Goal: Contribute content: Add original content to the website for others to see

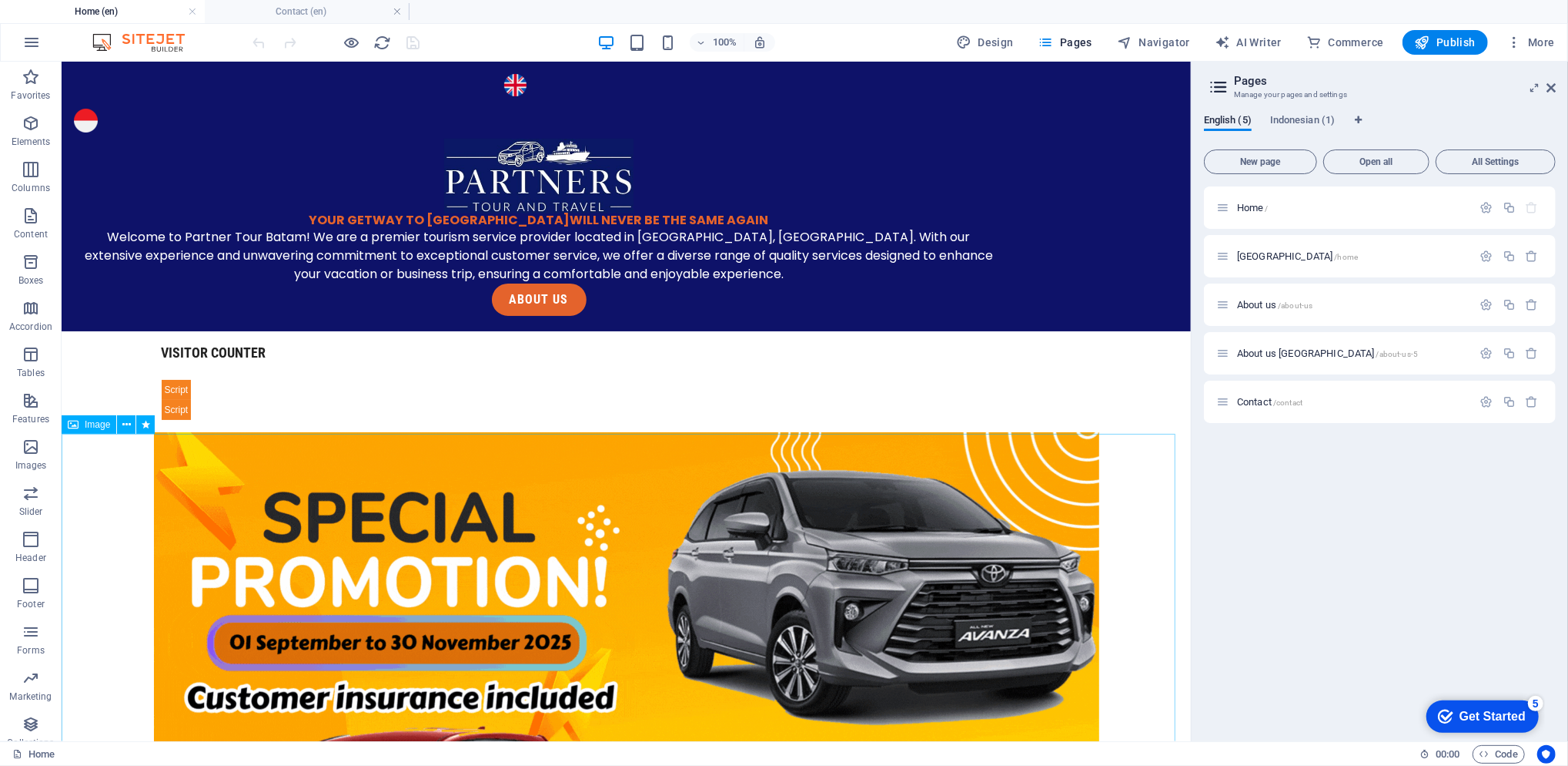
click at [124, 429] on icon at bounding box center [126, 425] width 8 height 16
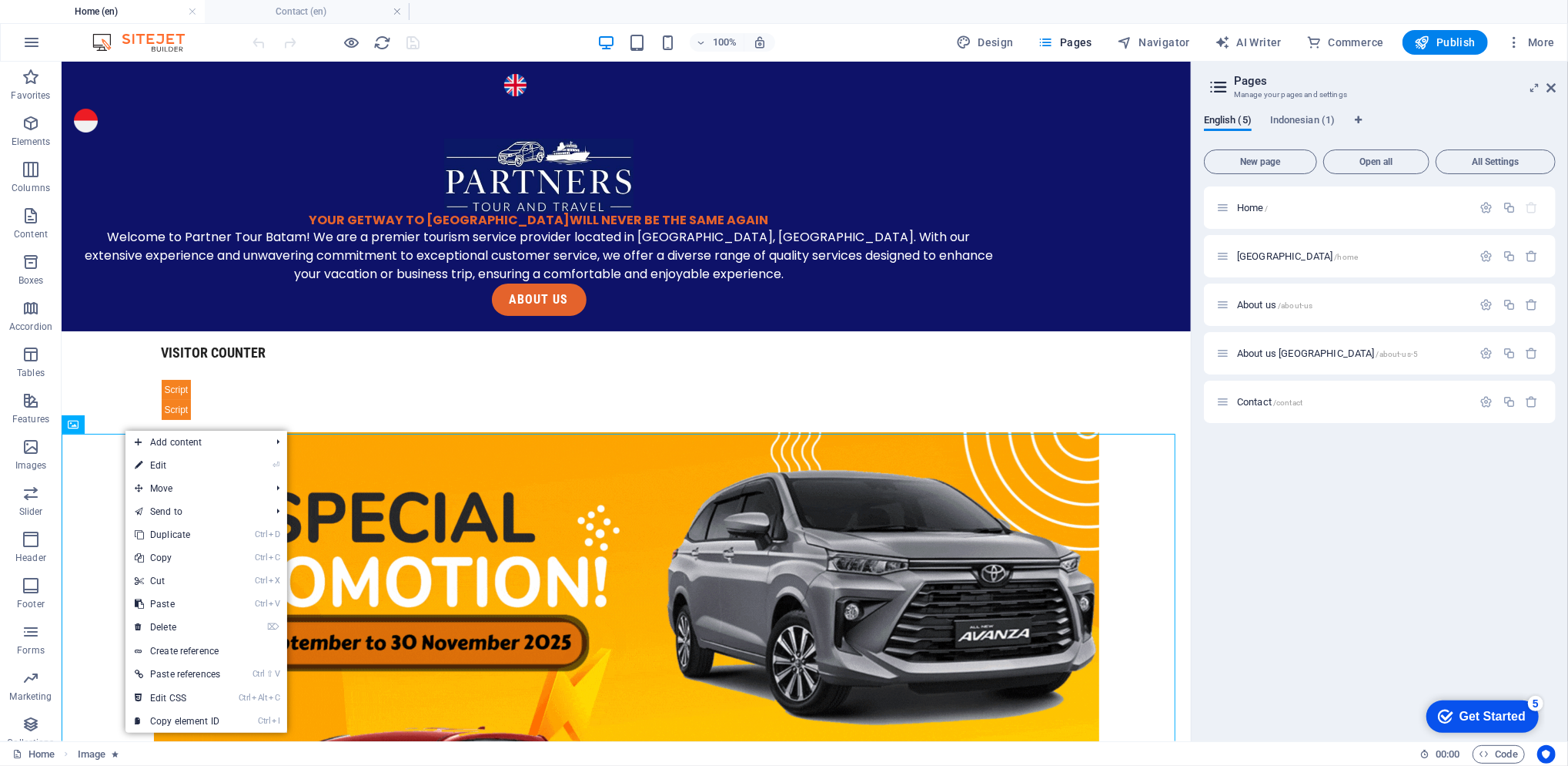
click at [179, 530] on link "Ctrl D Duplicate" at bounding box center [178, 534] width 104 height 23
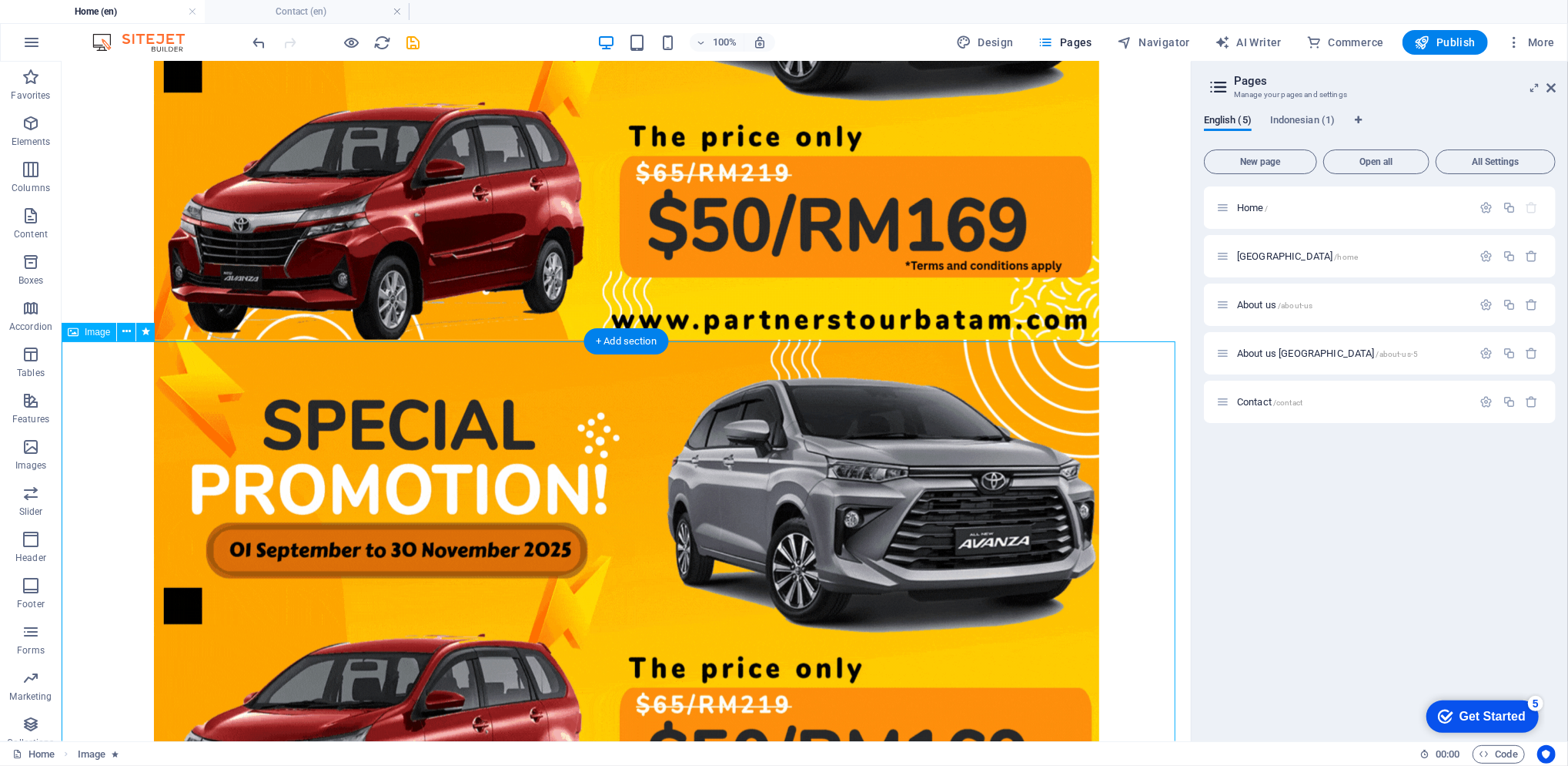
scroll to position [726, 0]
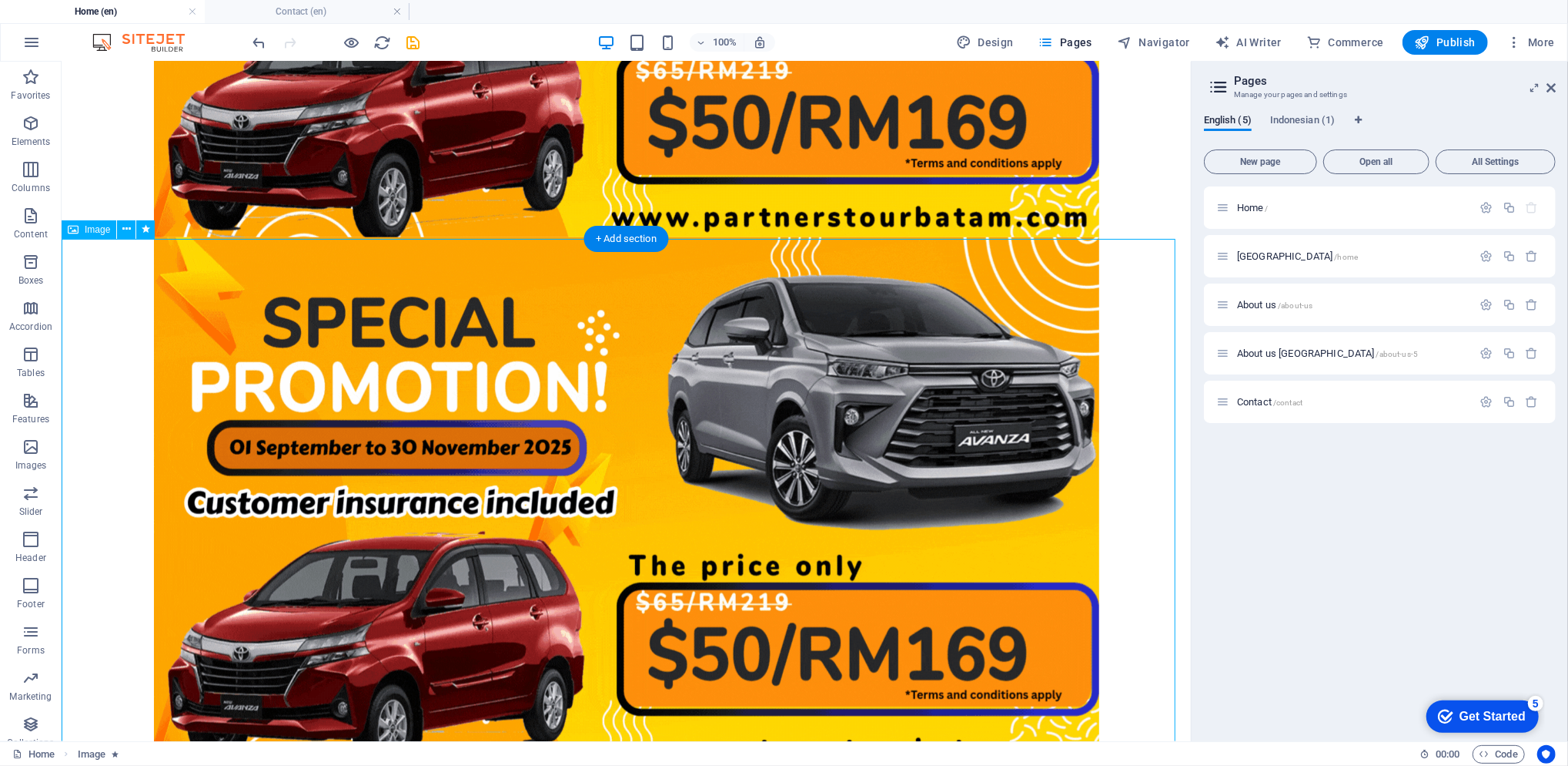
click at [217, 322] on figure at bounding box center [626, 502] width 1129 height 532
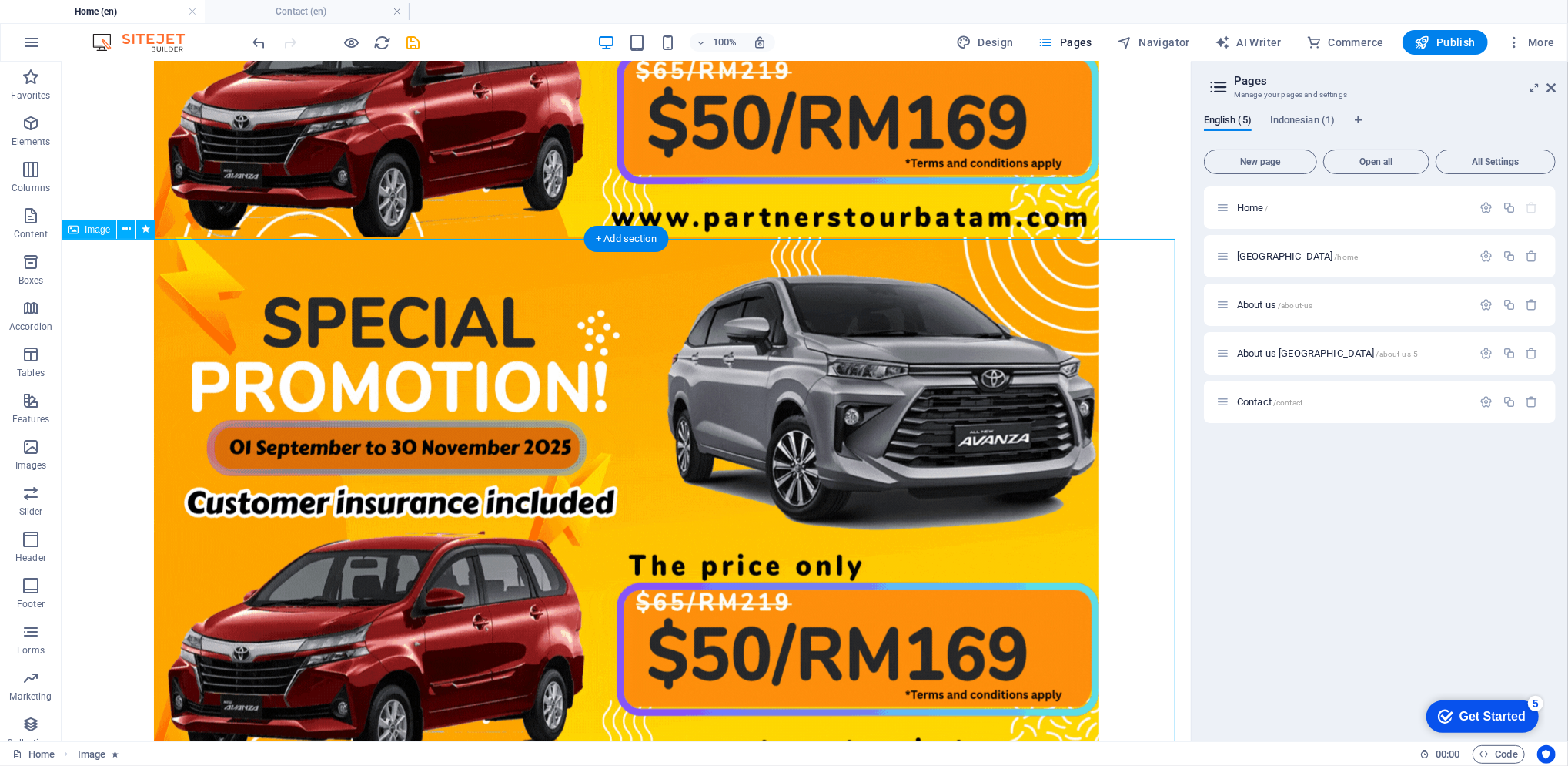
click at [217, 320] on figure at bounding box center [626, 502] width 1129 height 532
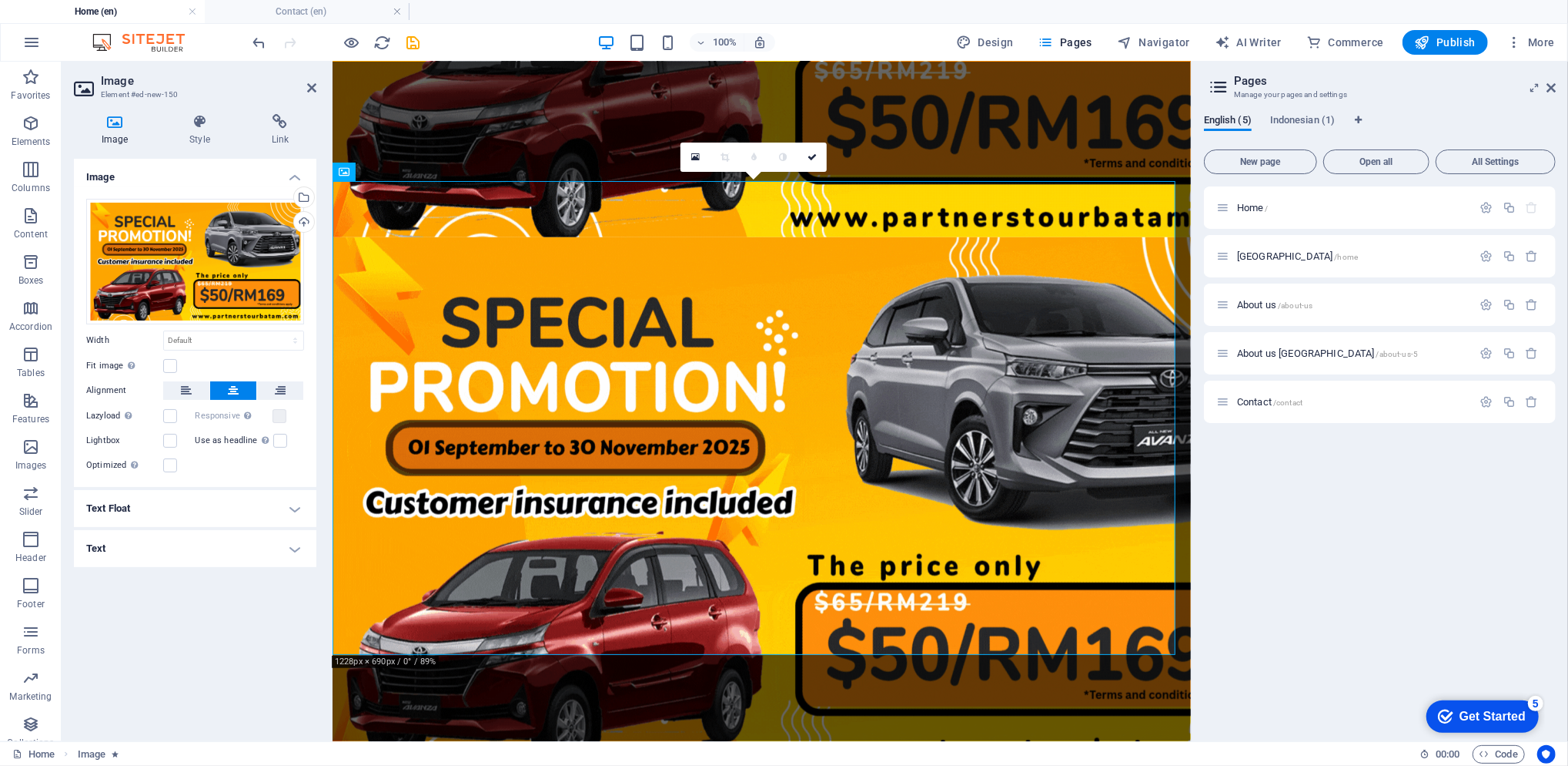
click at [291, 193] on div "Select files from the file manager, stock photos, or upload file(s)" at bounding box center [241, 198] width 100 height 58
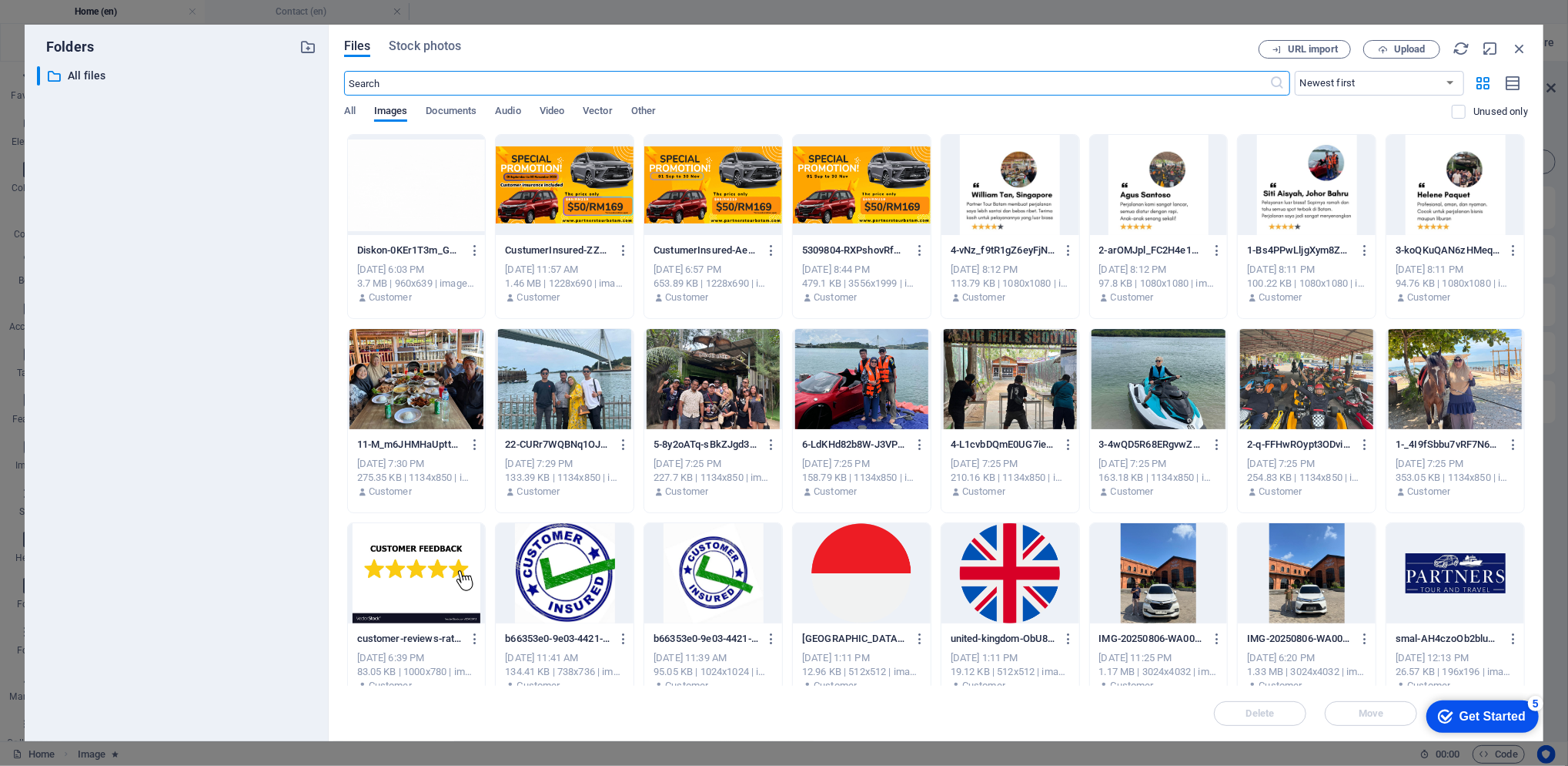
click at [1382, 48] on icon "button" at bounding box center [1383, 50] width 10 height 10
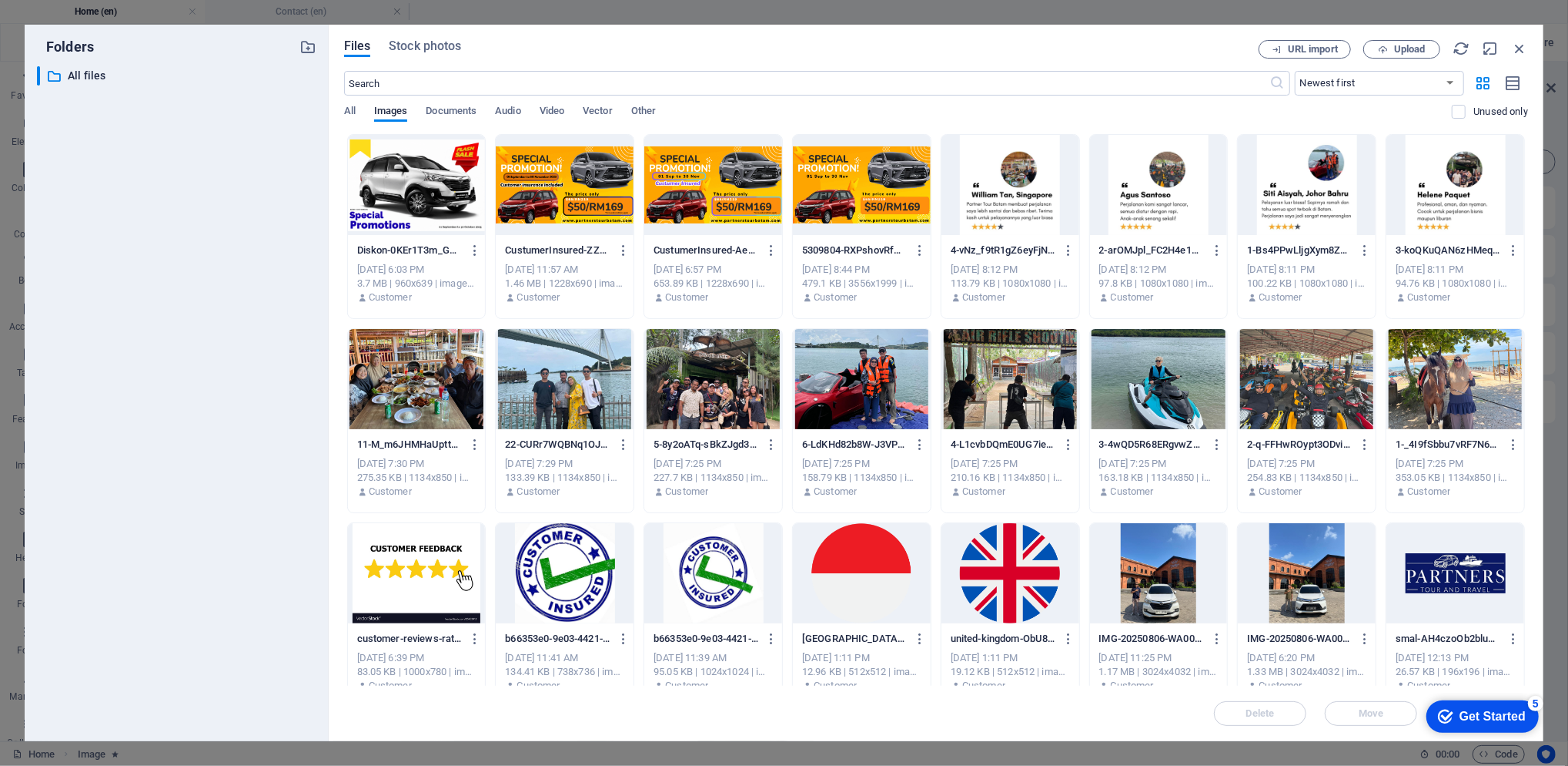
drag, startPoint x: 166, startPoint y: 232, endPoint x: 673, endPoint y: 126, distance: 518.0
click at [166, 232] on div "​ All files All files" at bounding box center [177, 397] width 280 height 662
click at [1399, 54] on span "Upload" at bounding box center [1410, 49] width 32 height 9
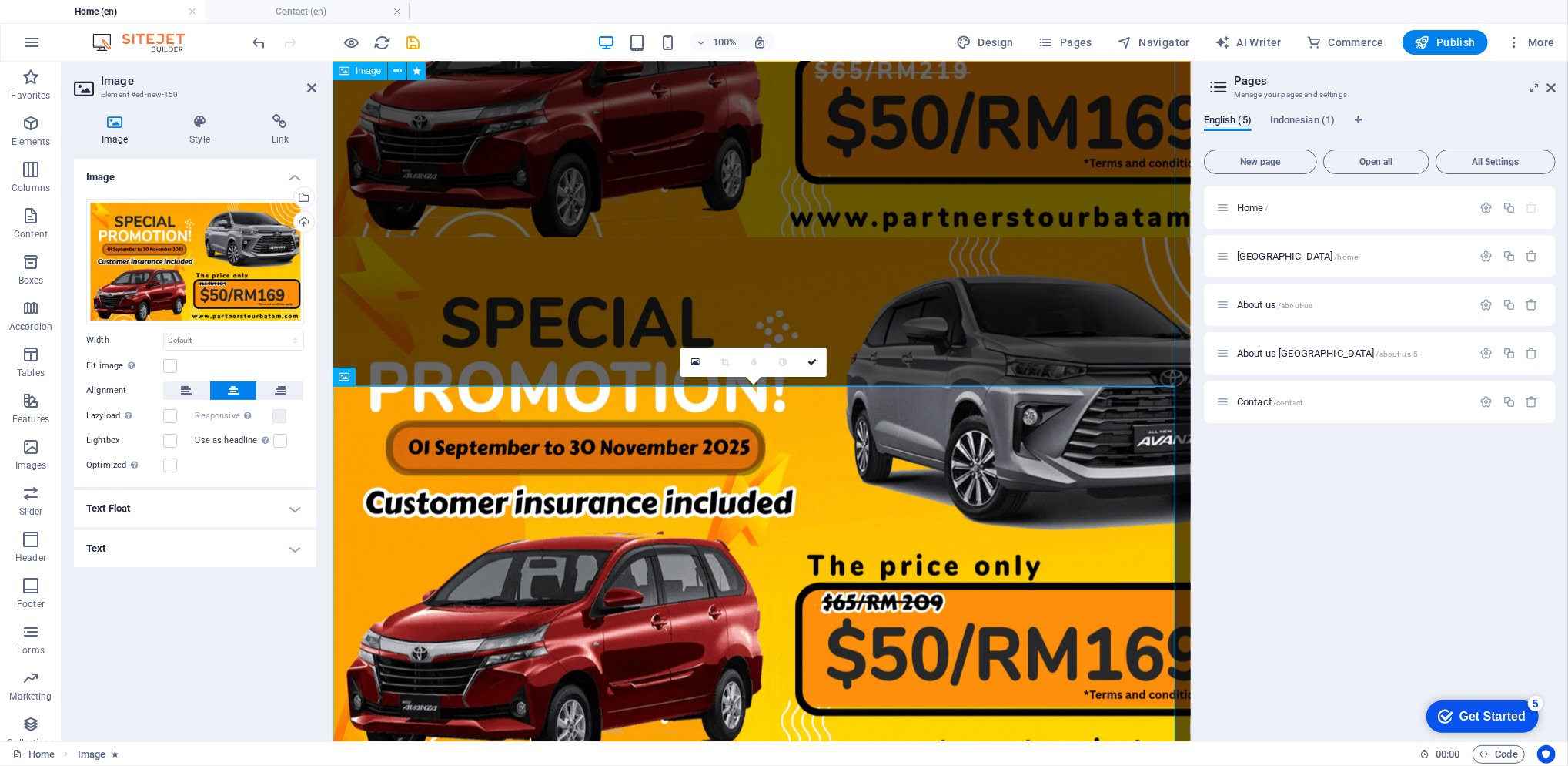
scroll to position [521, 0]
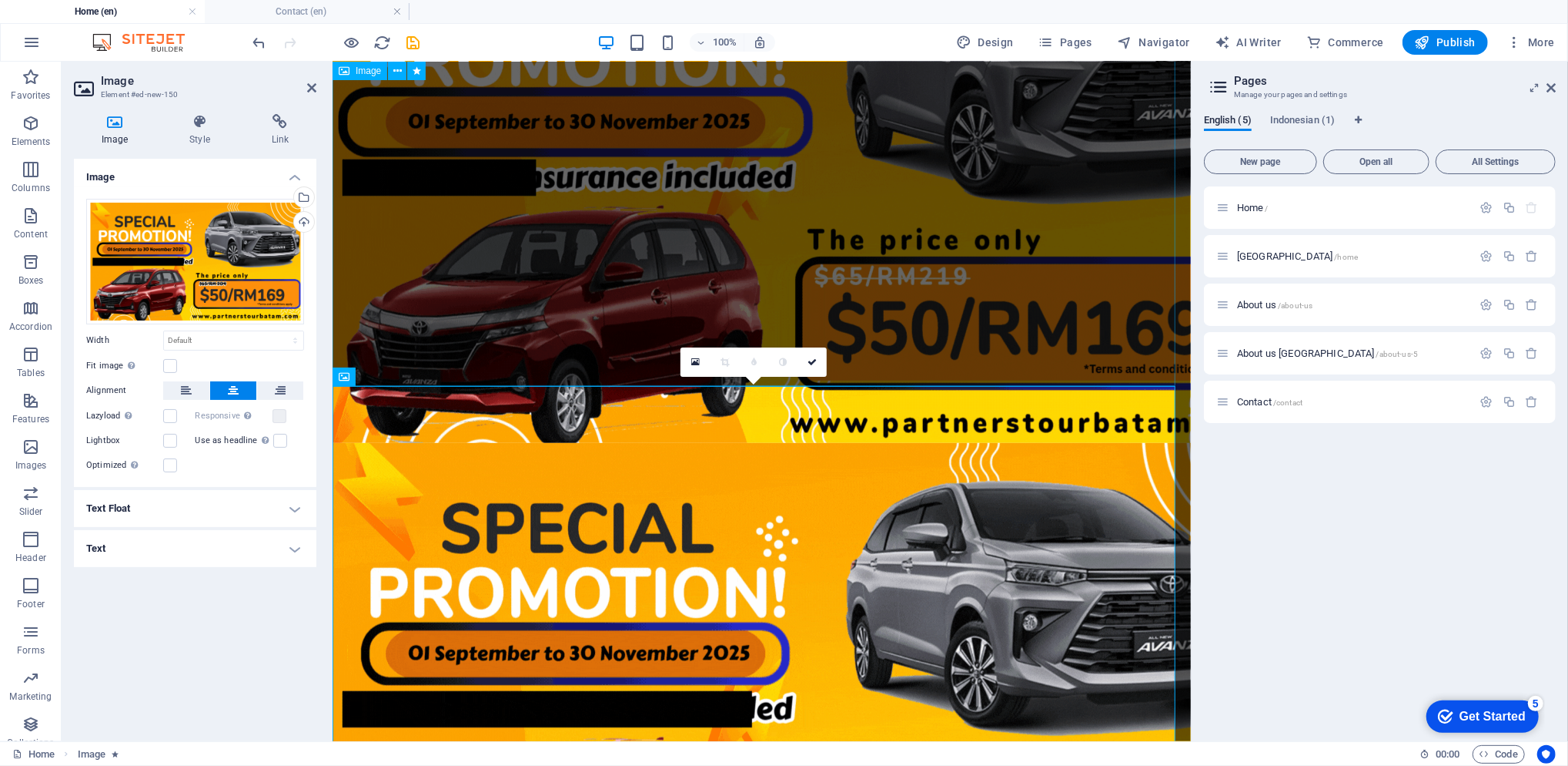
click at [510, 258] on figure at bounding box center [761, 177] width 858 height 532
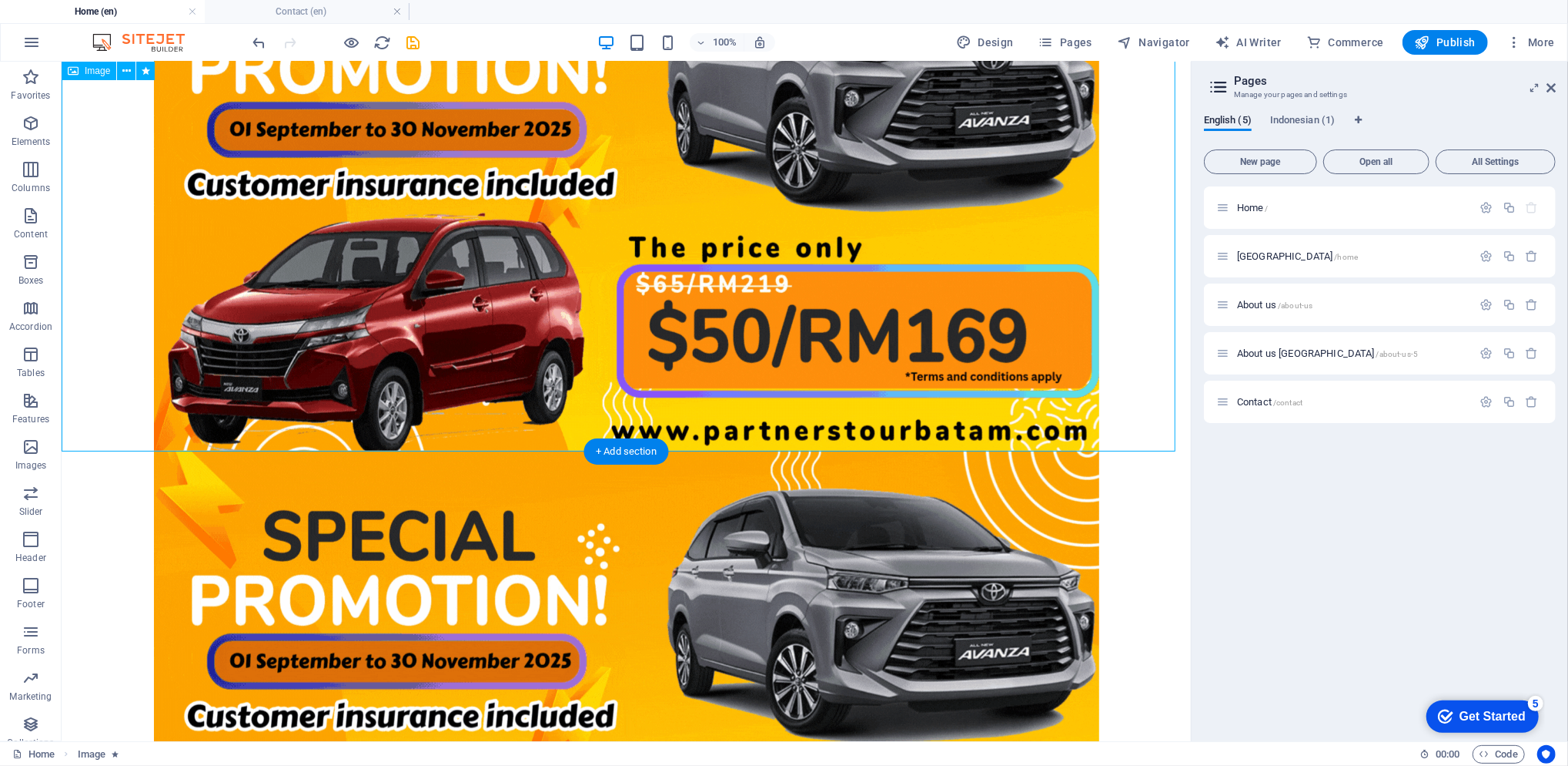
scroll to position [308, 0]
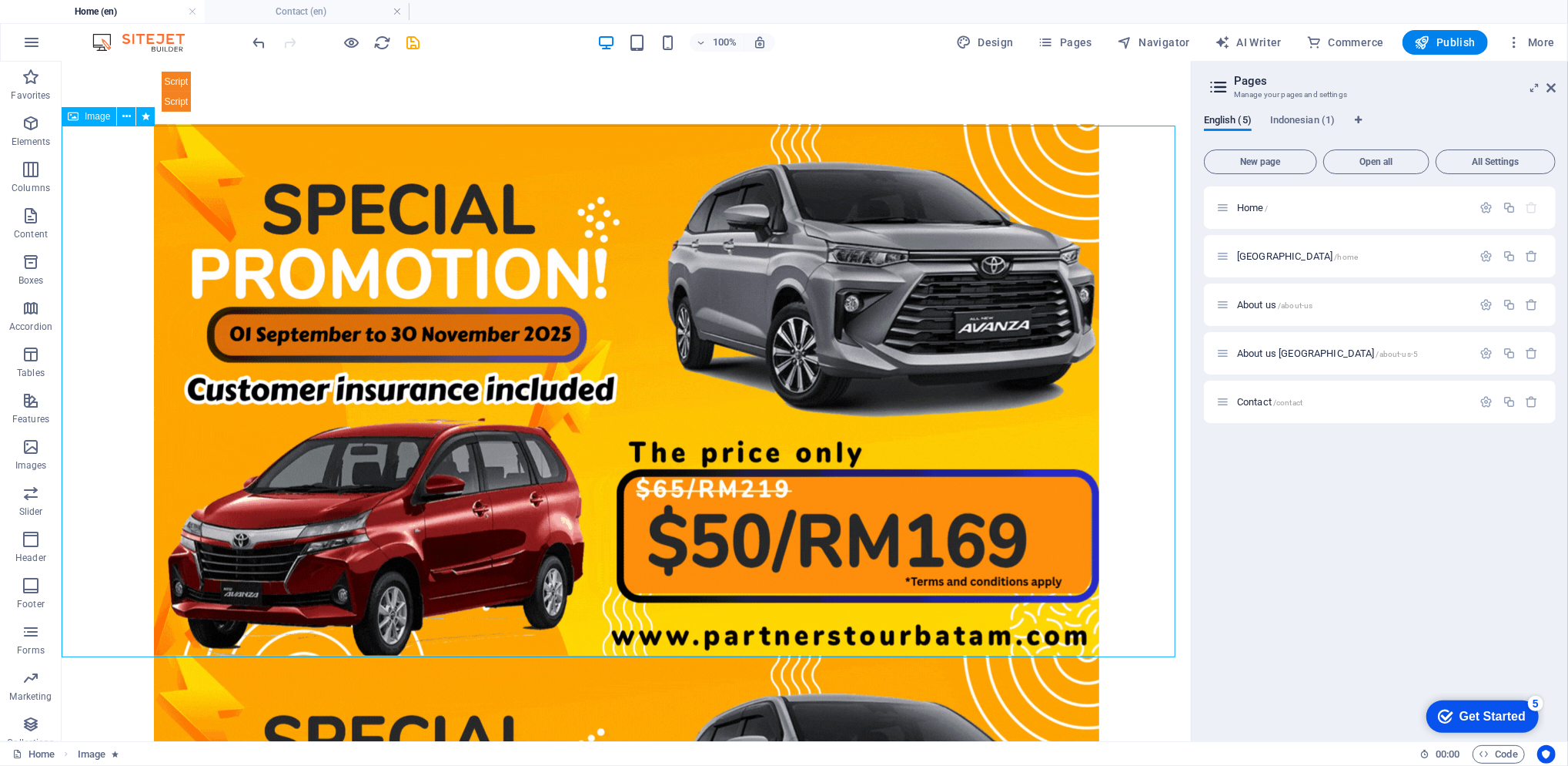
click at [82, 113] on div "Image" at bounding box center [89, 116] width 55 height 18
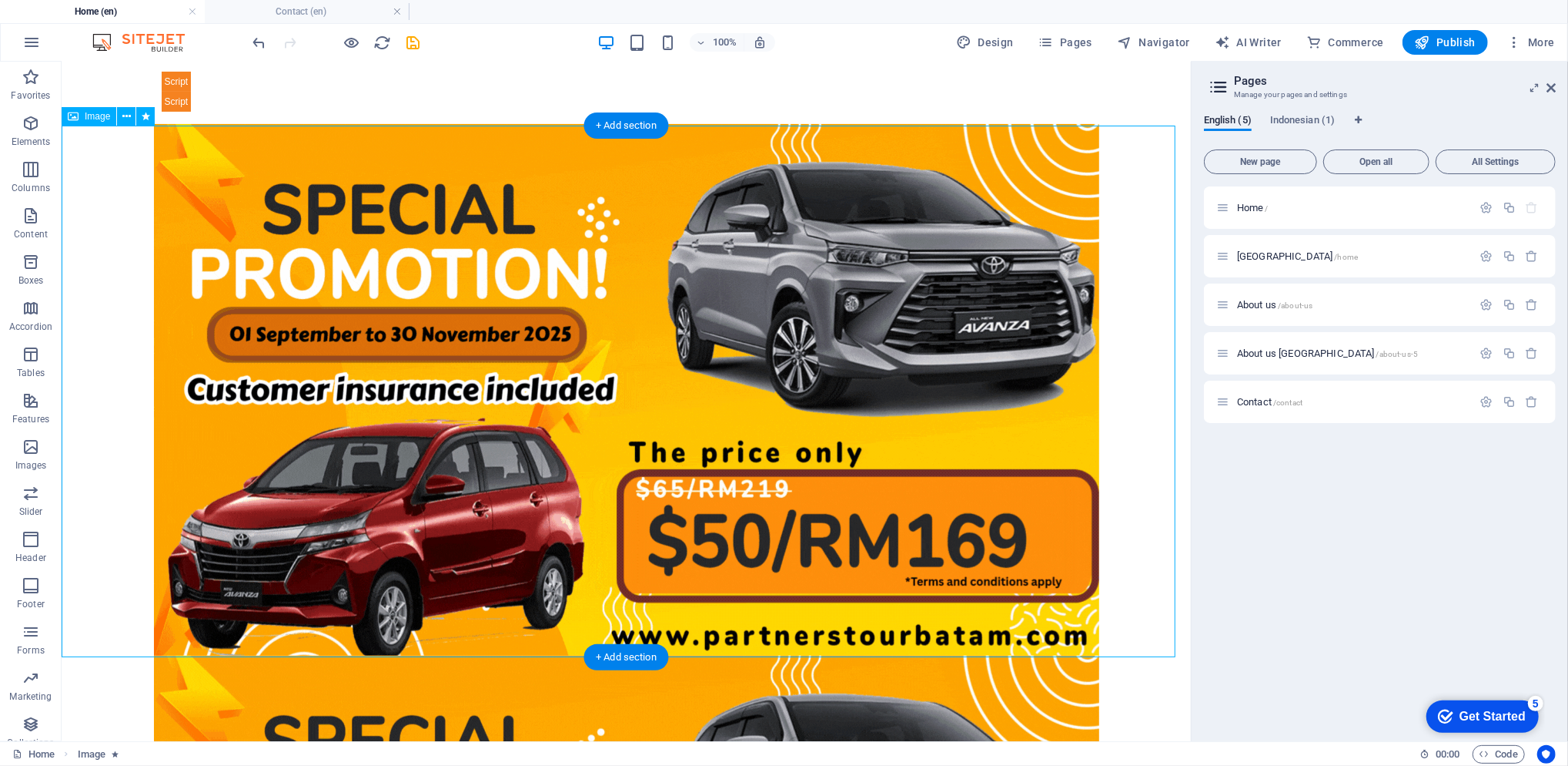
click at [310, 199] on figure at bounding box center [626, 389] width 1129 height 532
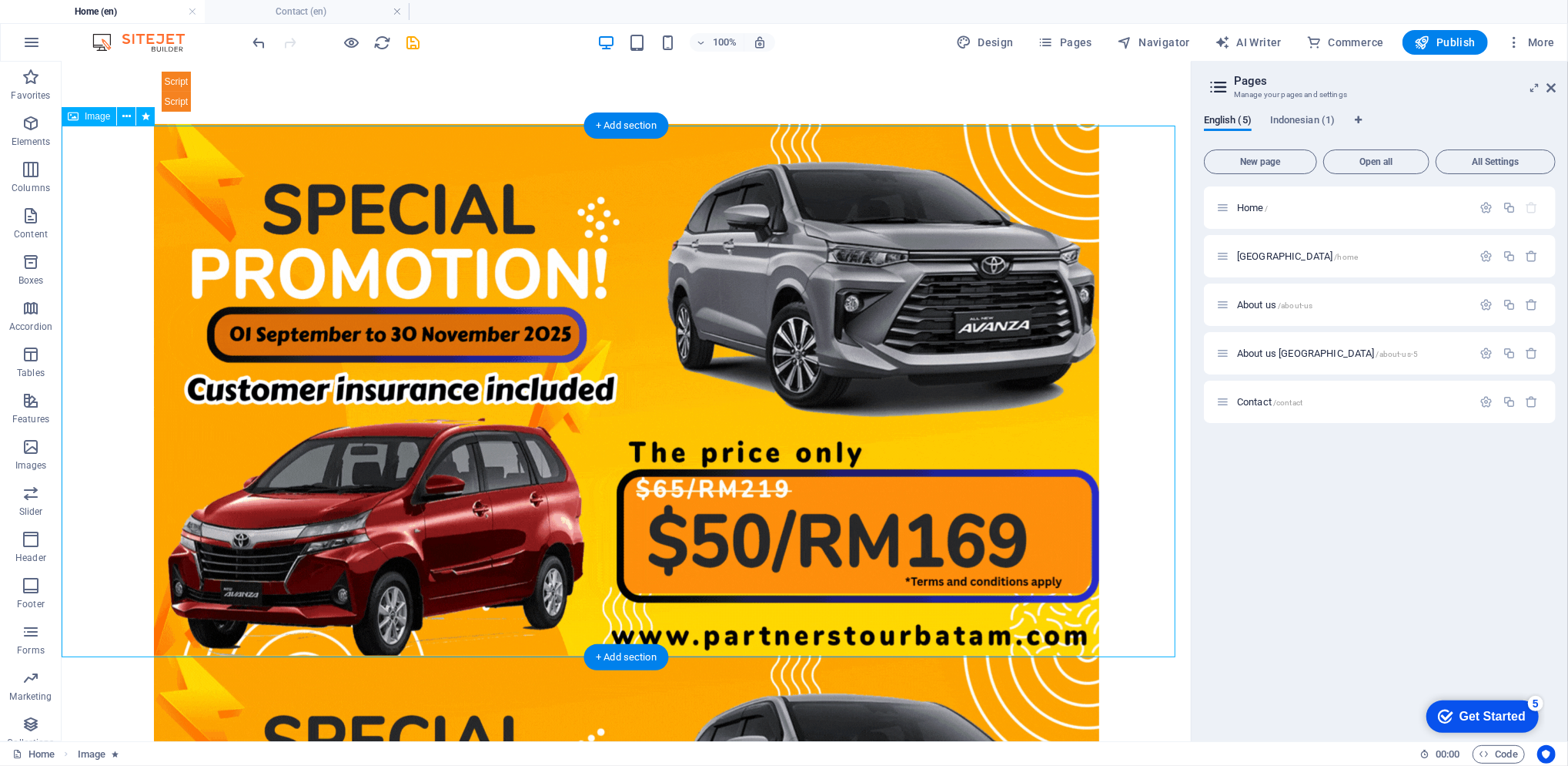
click at [310, 199] on figure at bounding box center [626, 389] width 1129 height 532
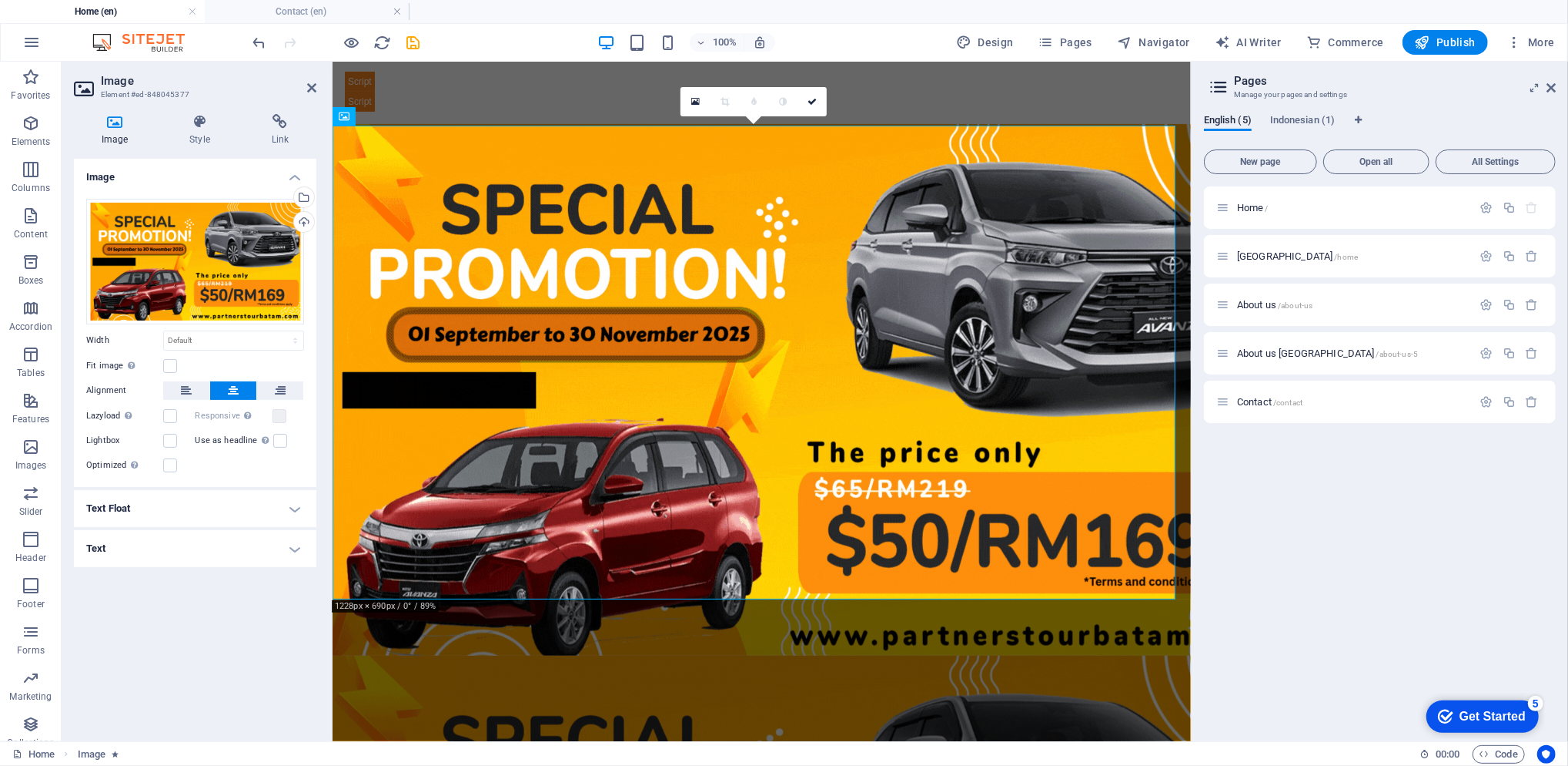
click at [291, 197] on div "Select files from the file manager, stock photos, or upload file(s)" at bounding box center [241, 198] width 100 height 58
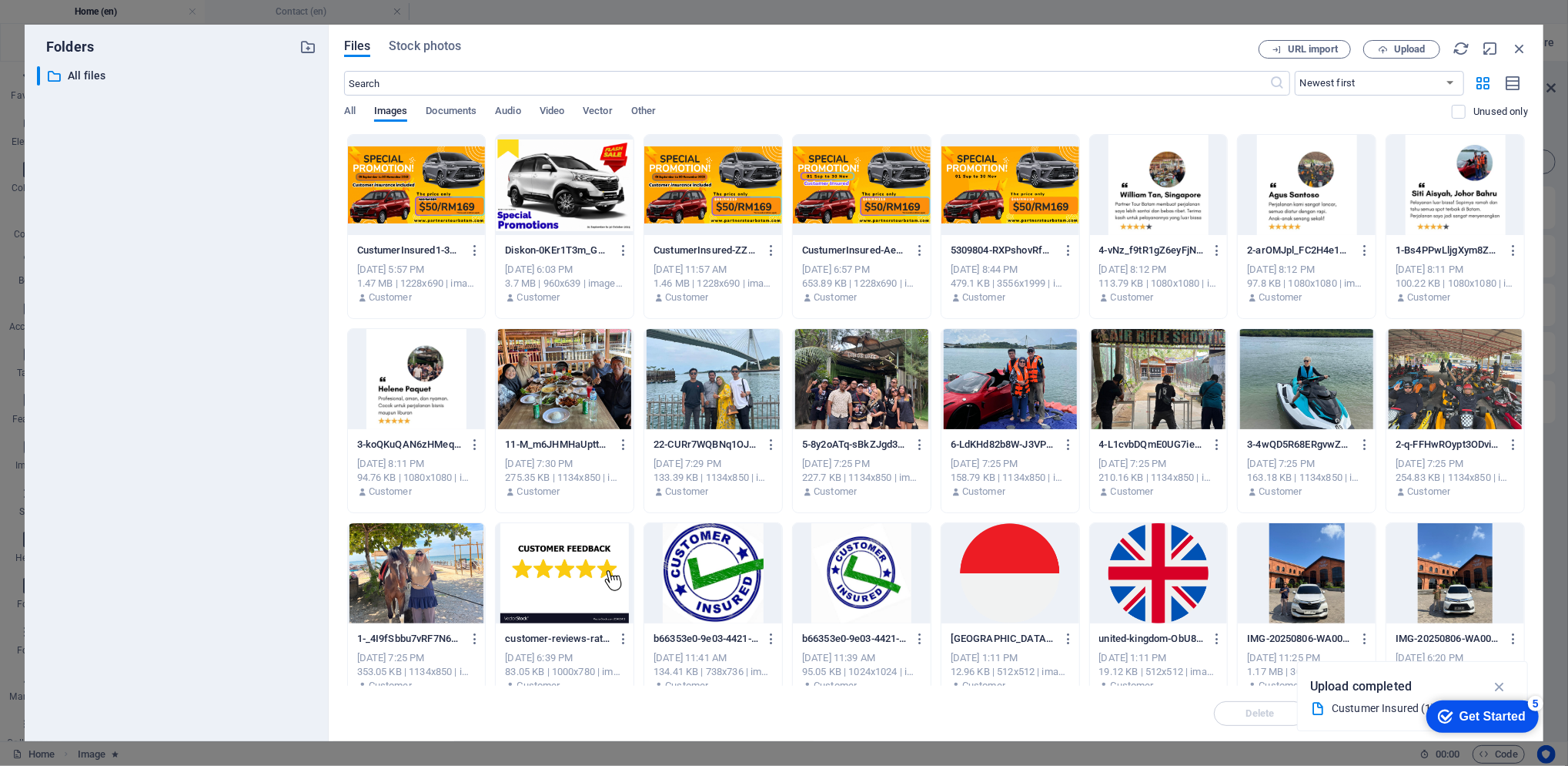
click at [1414, 52] on span "Upload" at bounding box center [1410, 49] width 32 height 9
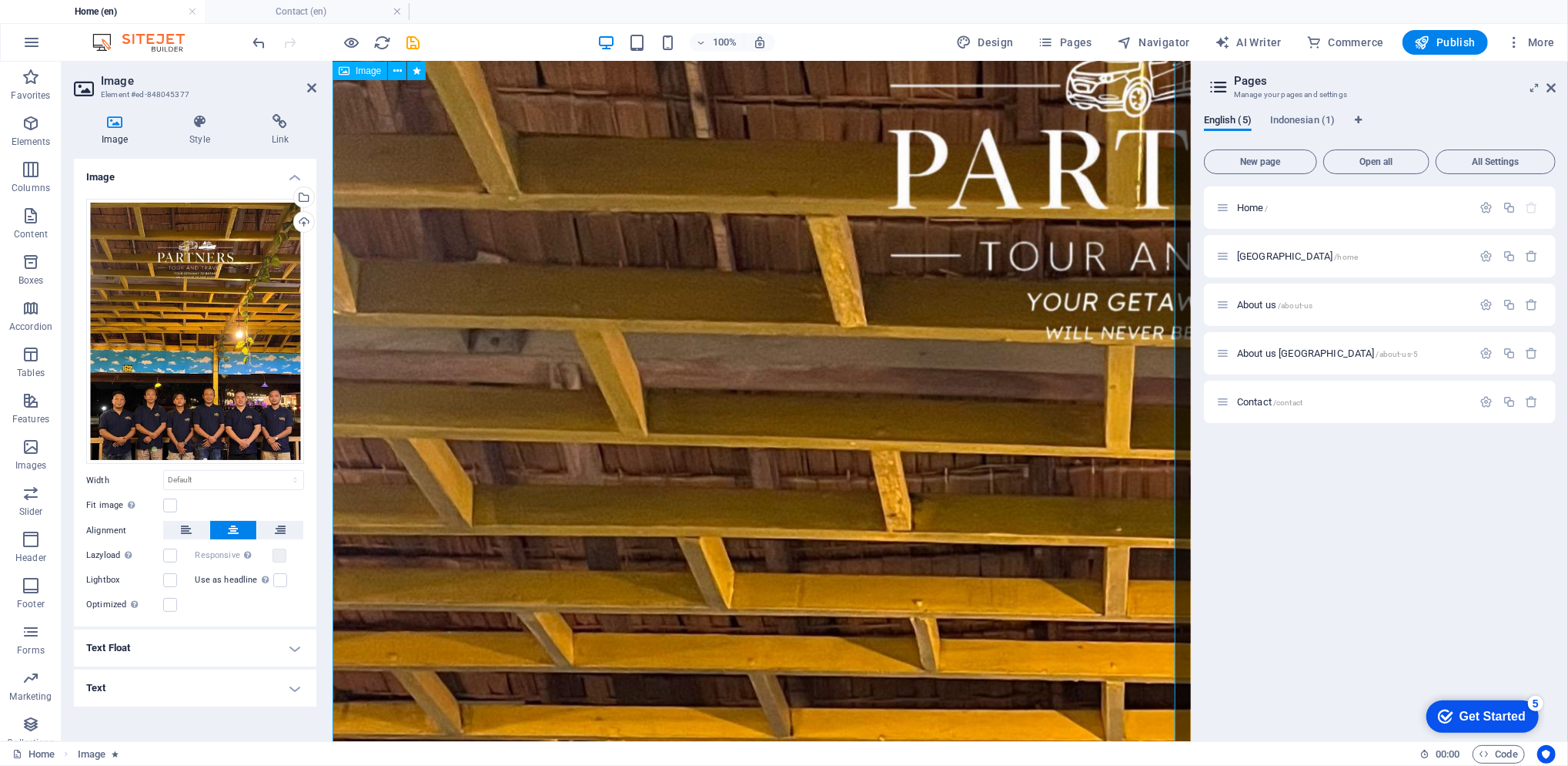
scroll to position [821, 0]
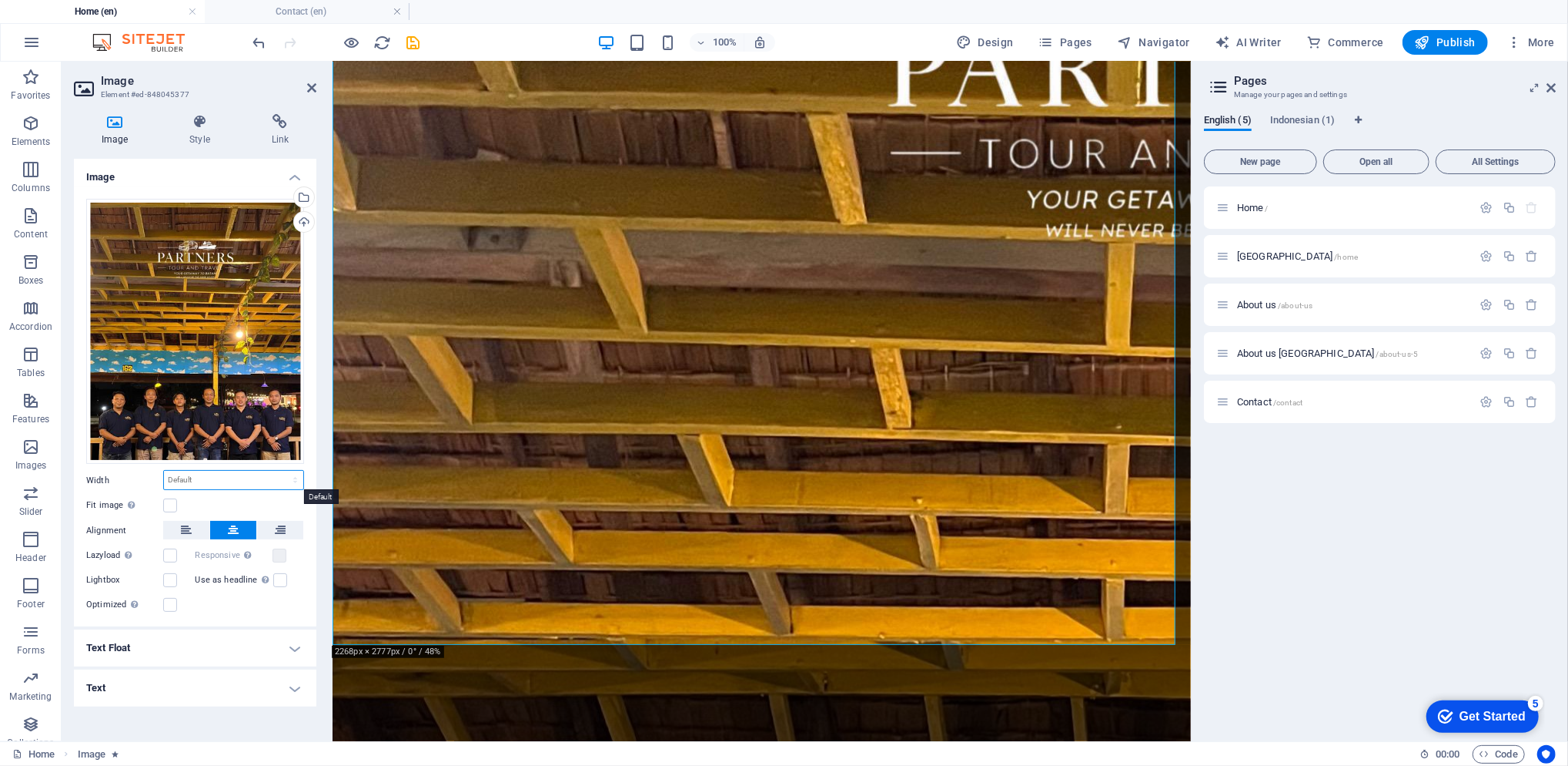
click at [267, 478] on select "Default auto px rem % em vh vw" at bounding box center [233, 480] width 139 height 18
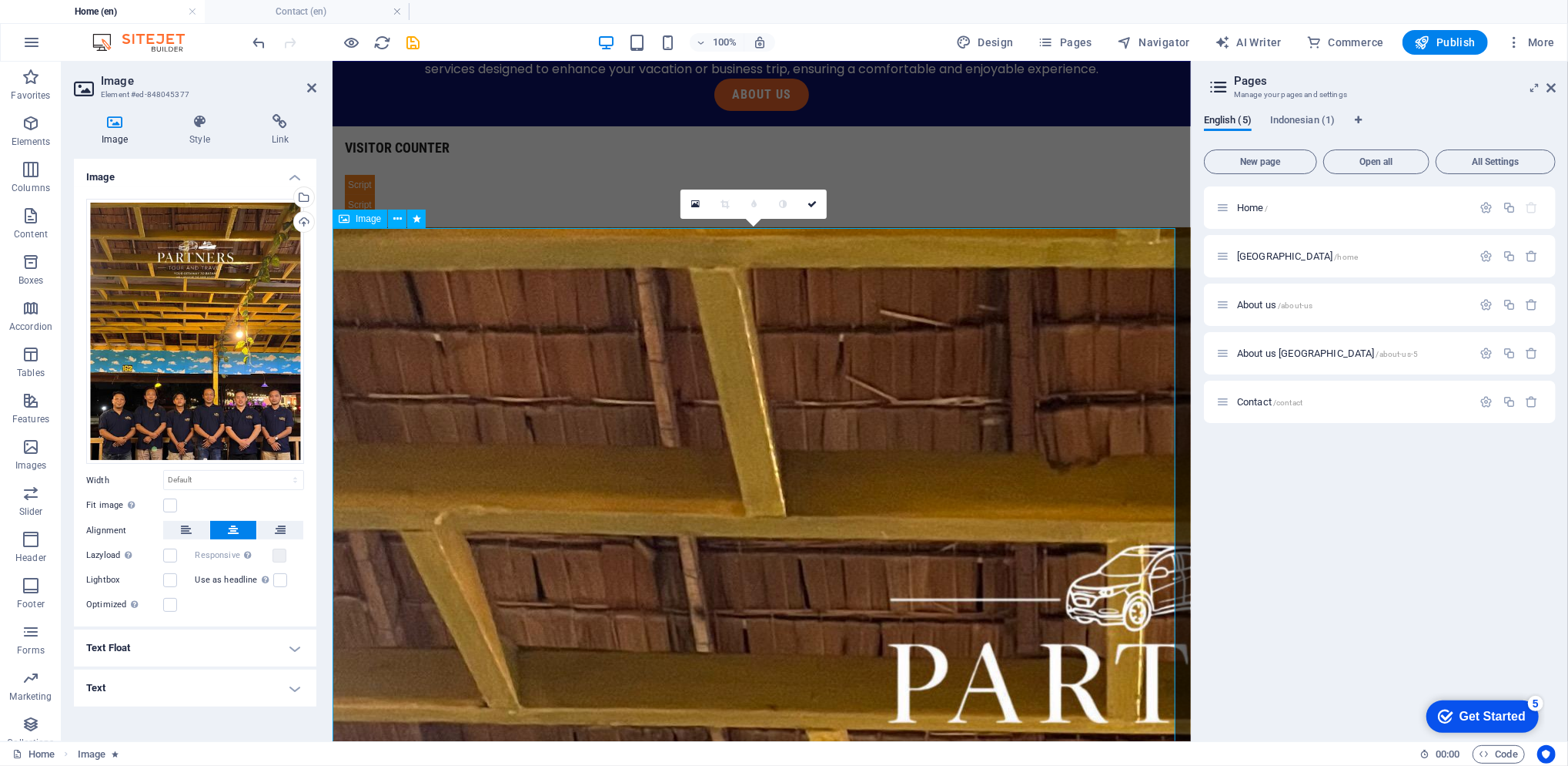
scroll to position [0, 0]
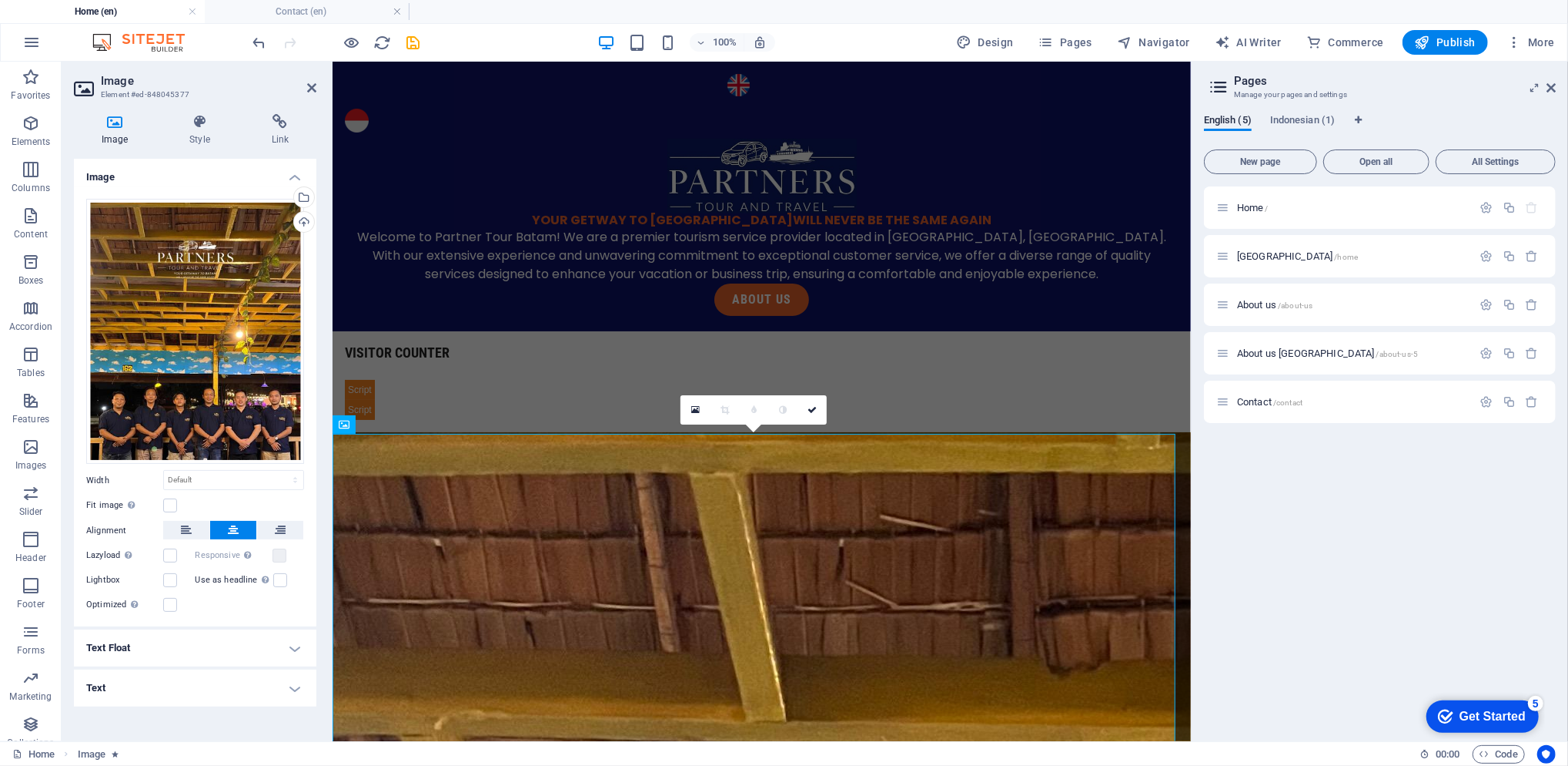
click at [695, 417] on link at bounding box center [695, 409] width 29 height 29
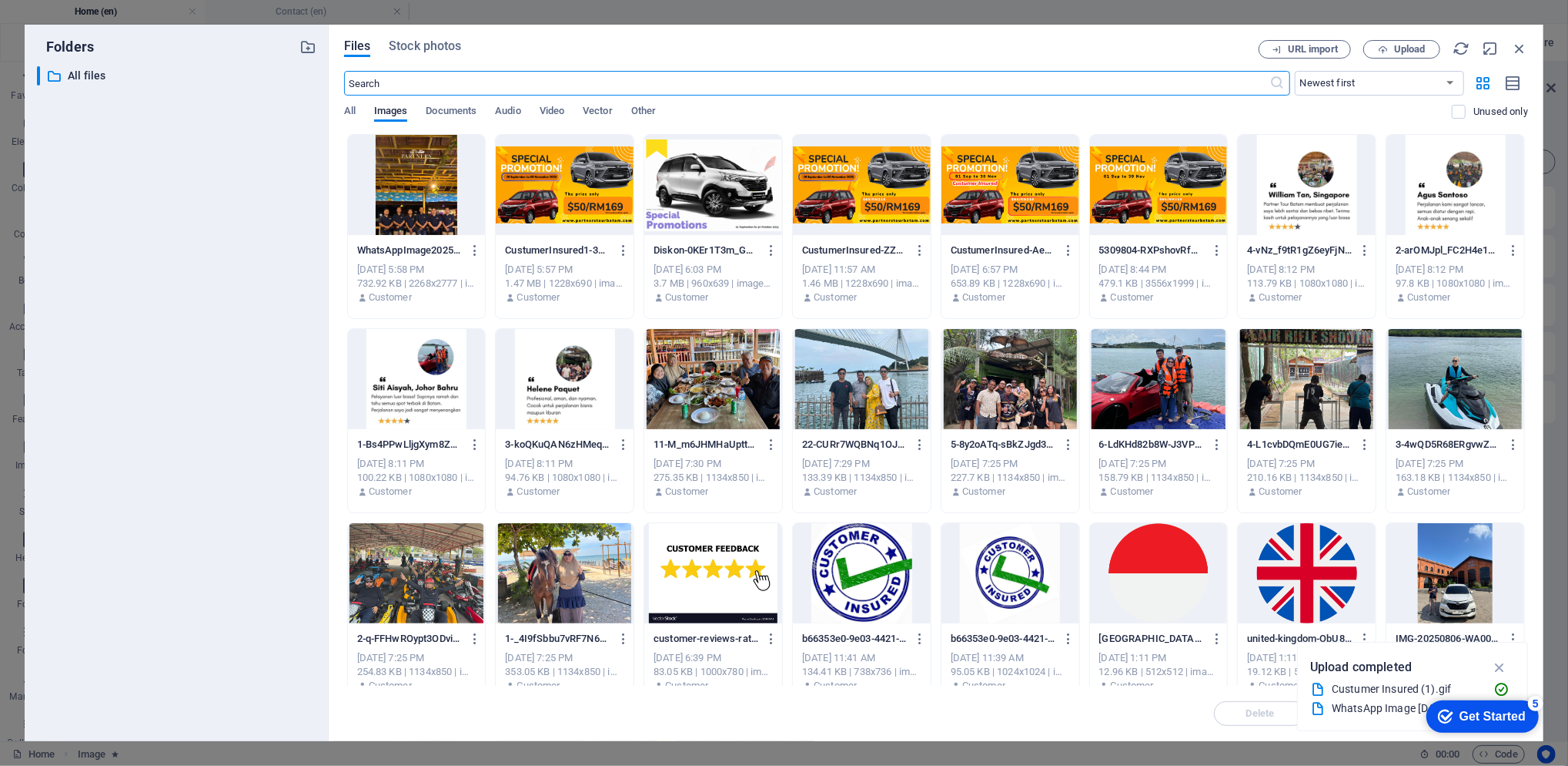
click at [1394, 47] on span "Upload" at bounding box center [1410, 49] width 32 height 9
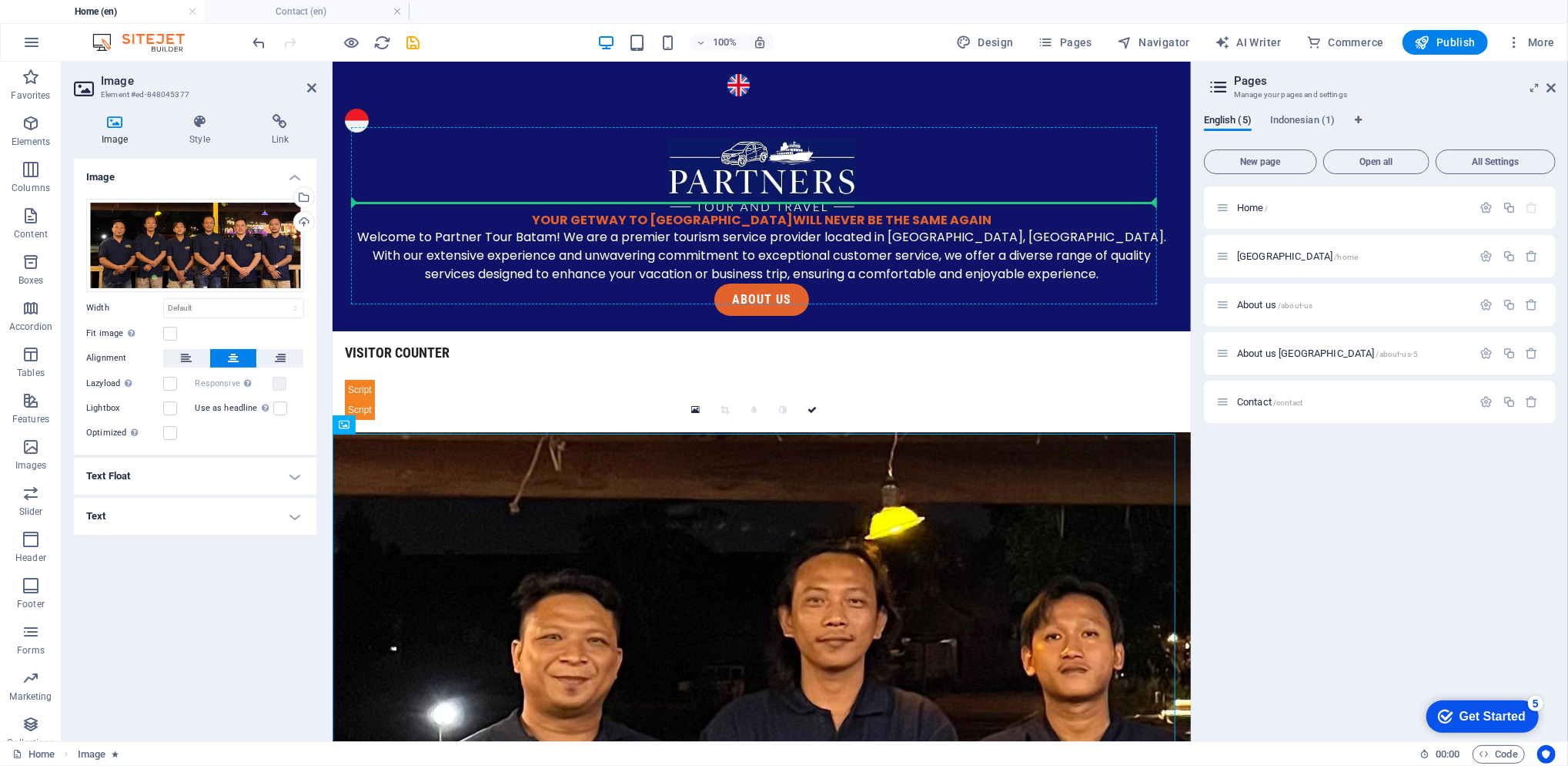
drag, startPoint x: 760, startPoint y: 566, endPoint x: 784, endPoint y: 192, distance: 374.8
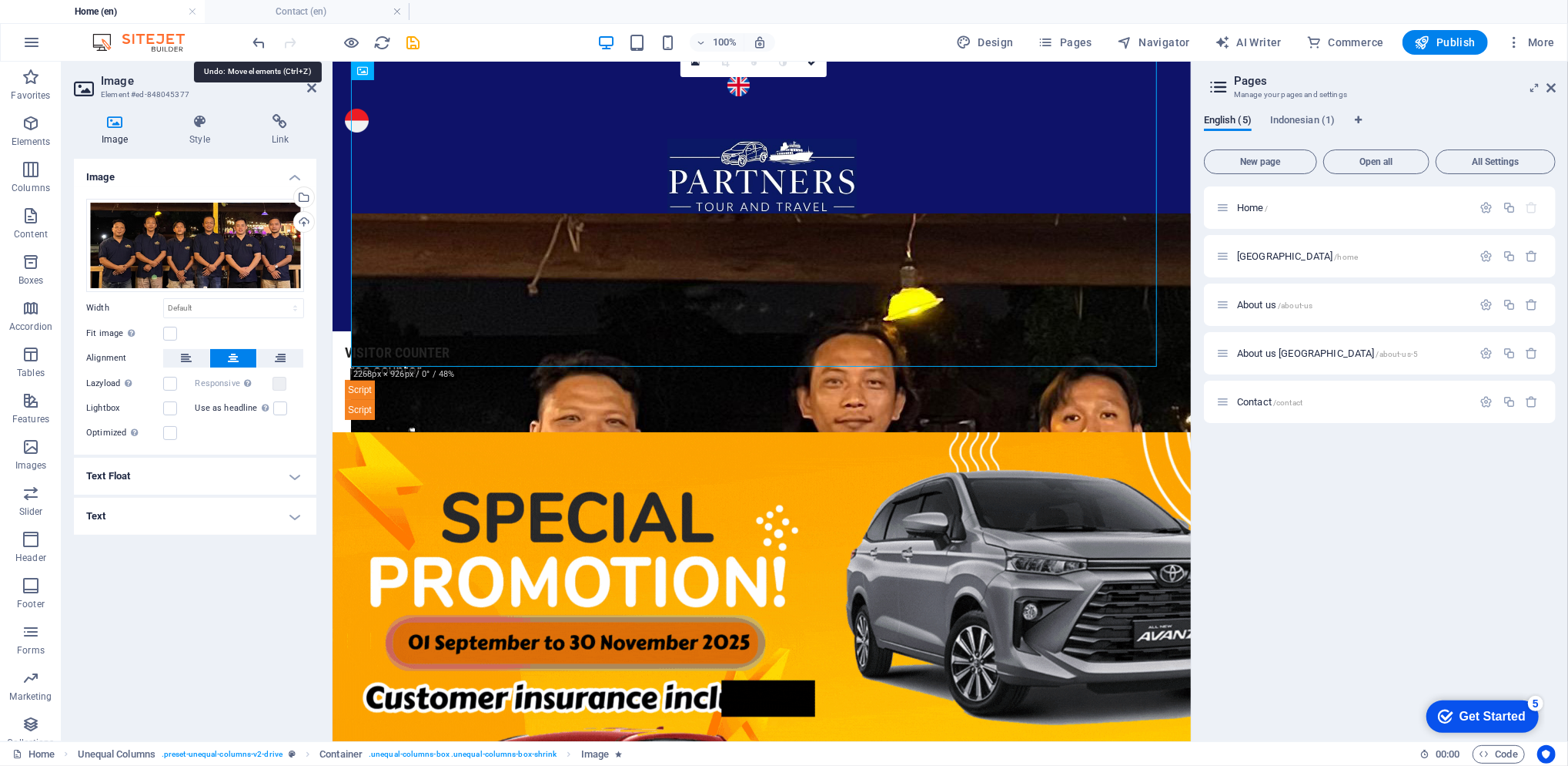
click at [259, 45] on icon "undo" at bounding box center [260, 43] width 18 height 18
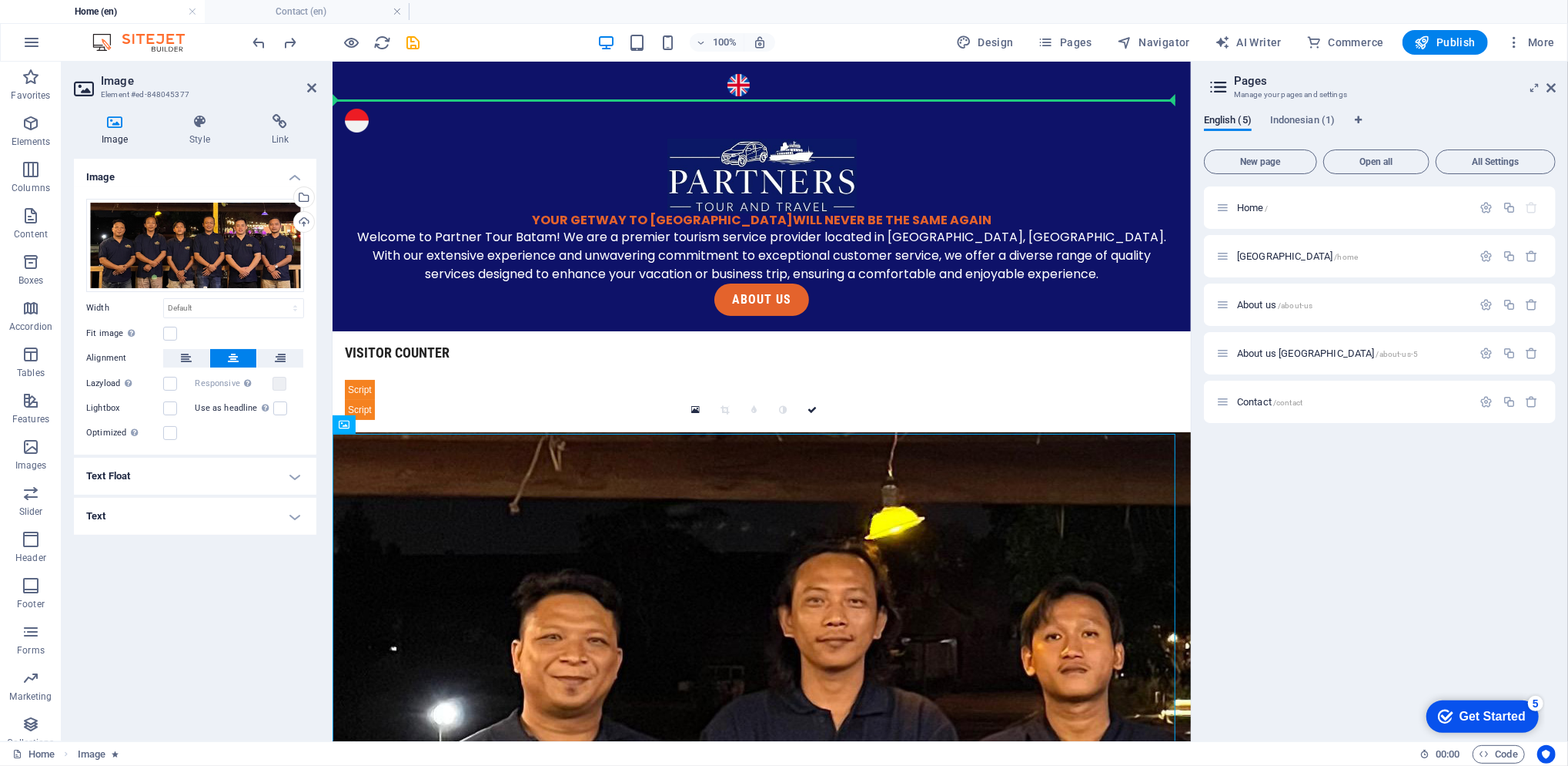
drag, startPoint x: 715, startPoint y: 607, endPoint x: 777, endPoint y: 95, distance: 515.7
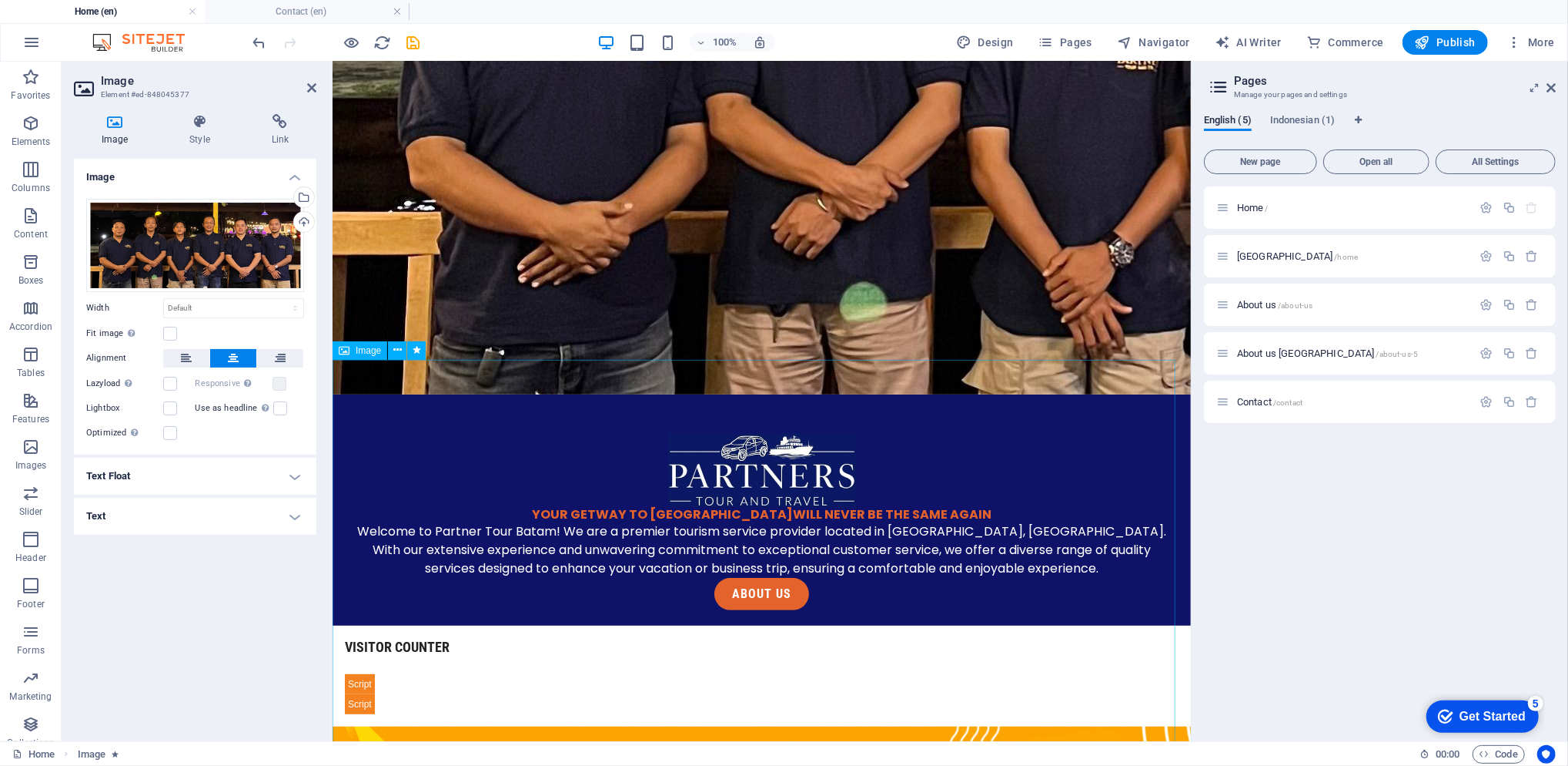
scroll to position [109, 0]
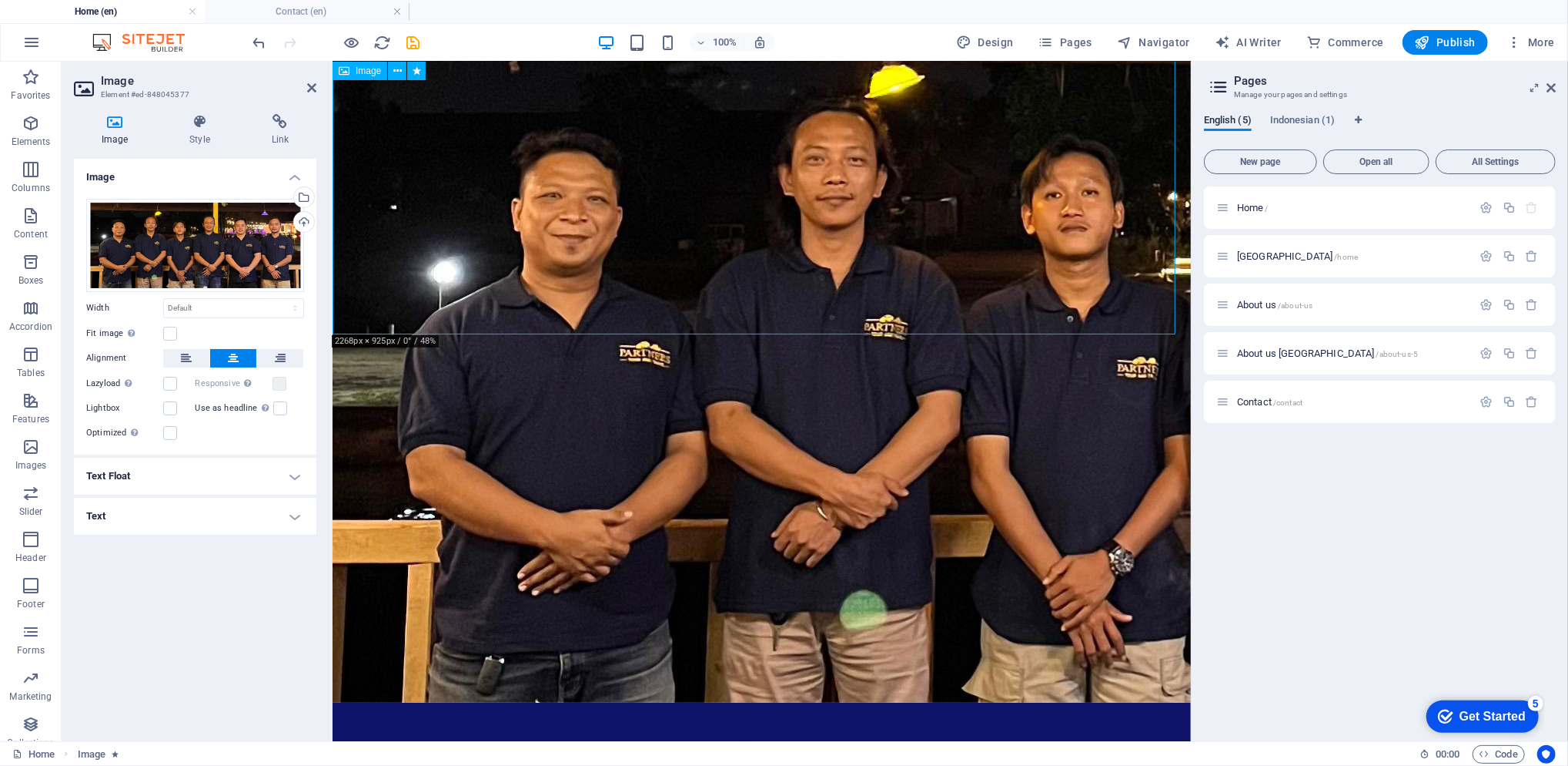
click at [865, 213] on figure at bounding box center [761, 346] width 858 height 712
click at [1282, 257] on span "[GEOGRAPHIC_DATA] /home" at bounding box center [1297, 256] width 121 height 12
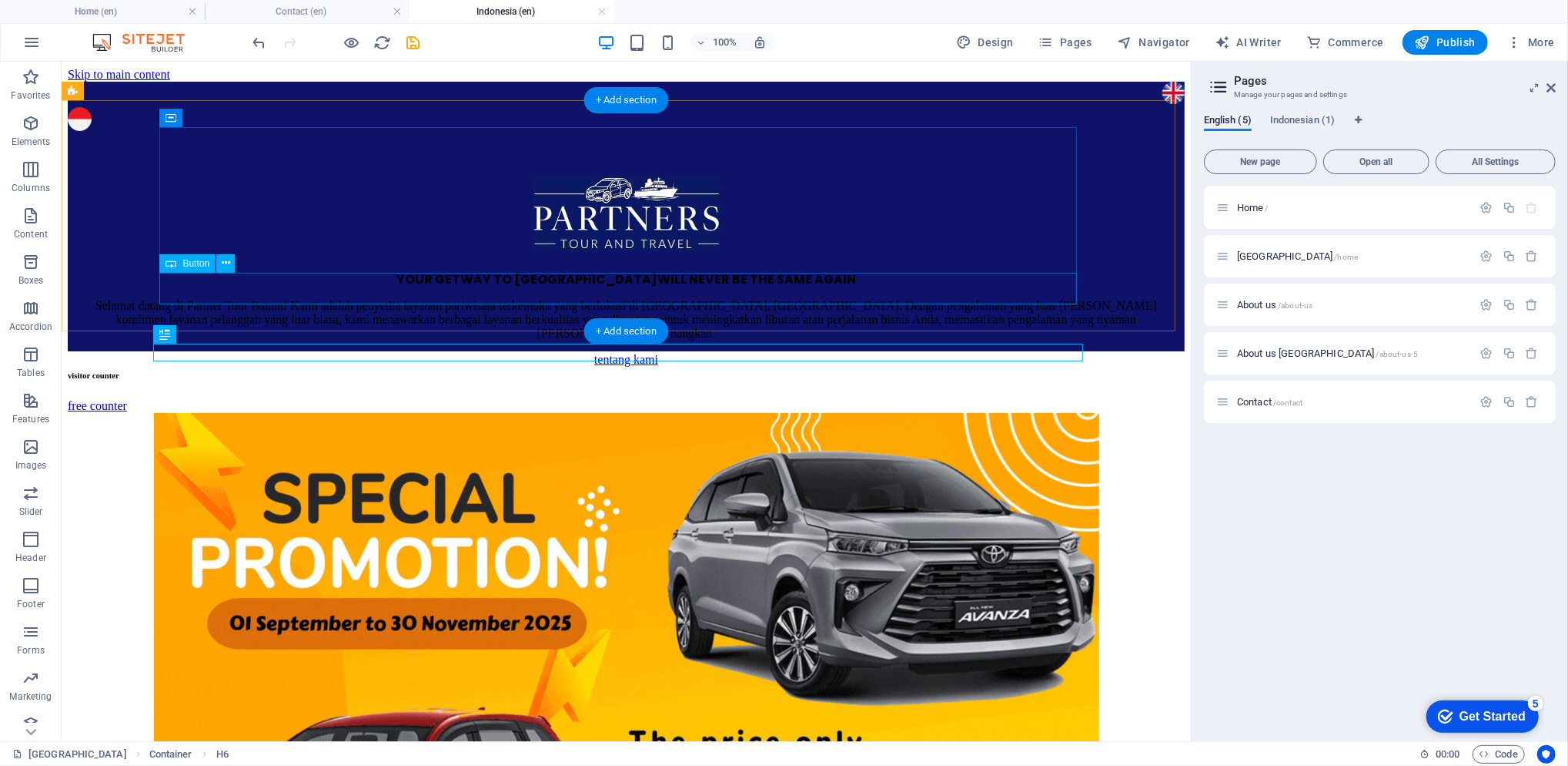
scroll to position [0, 0]
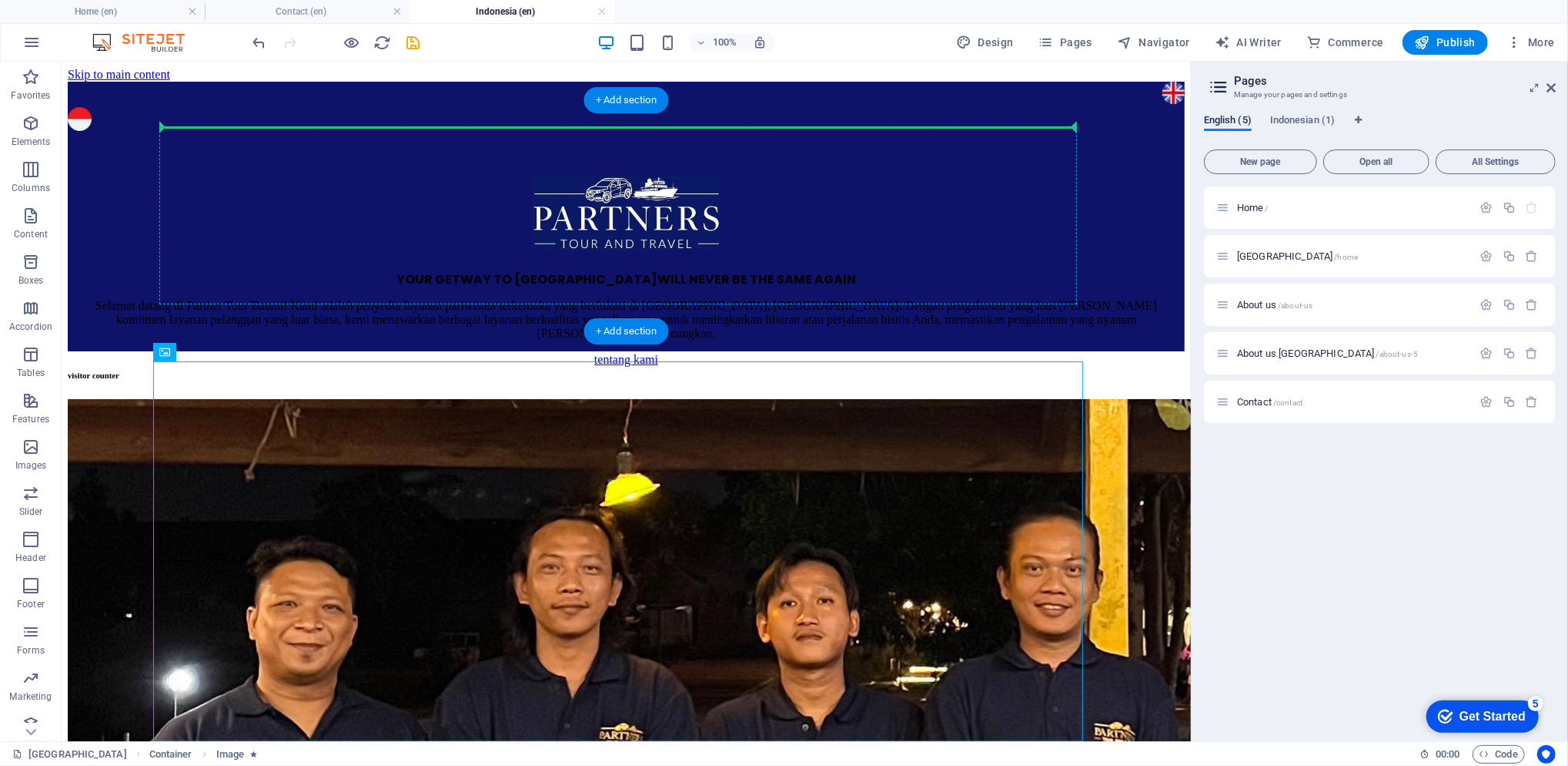
drag, startPoint x: 726, startPoint y: 474, endPoint x: 773, endPoint y: 151, distance: 326.4
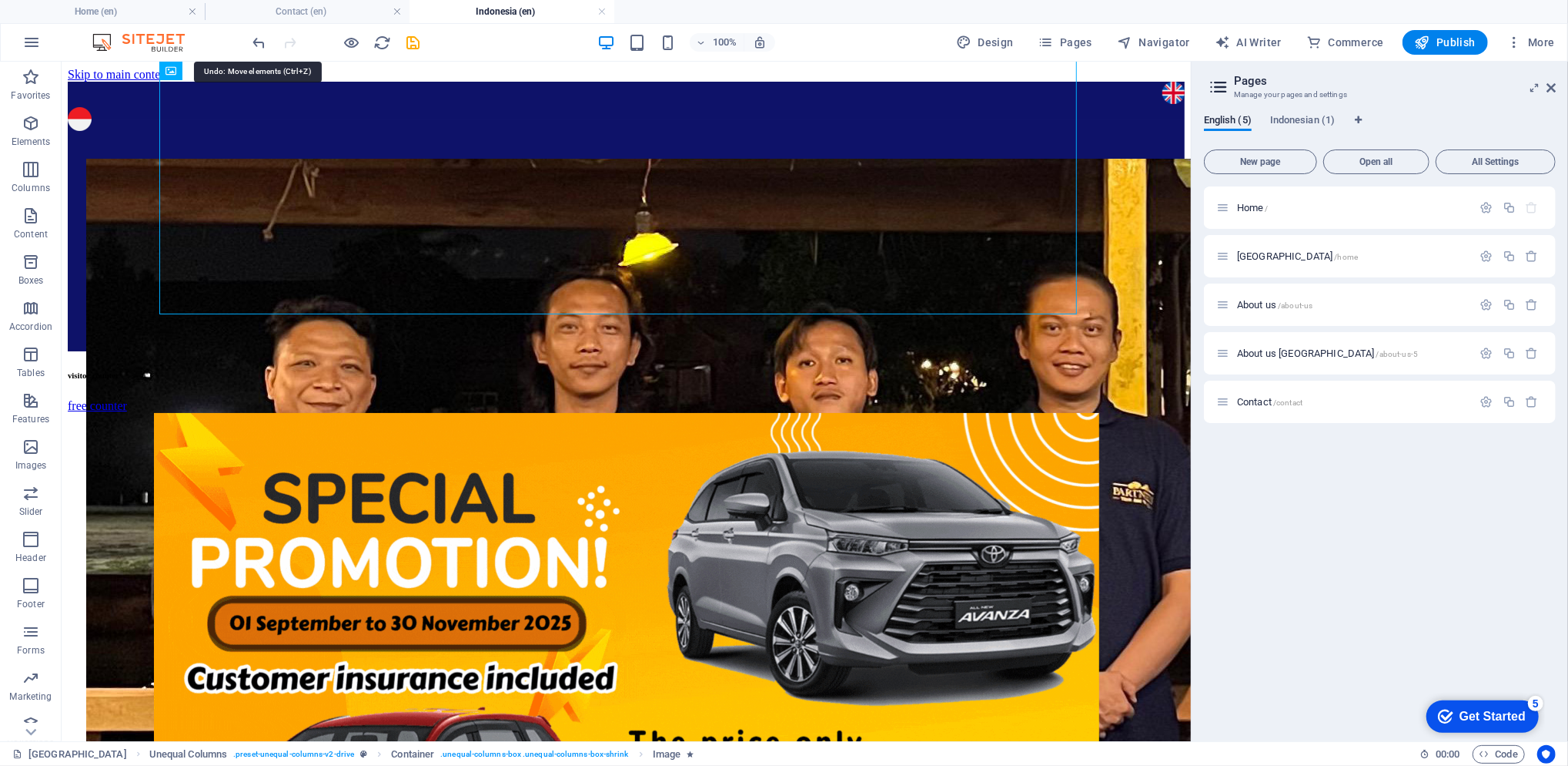
click at [262, 38] on icon "undo" at bounding box center [260, 43] width 18 height 18
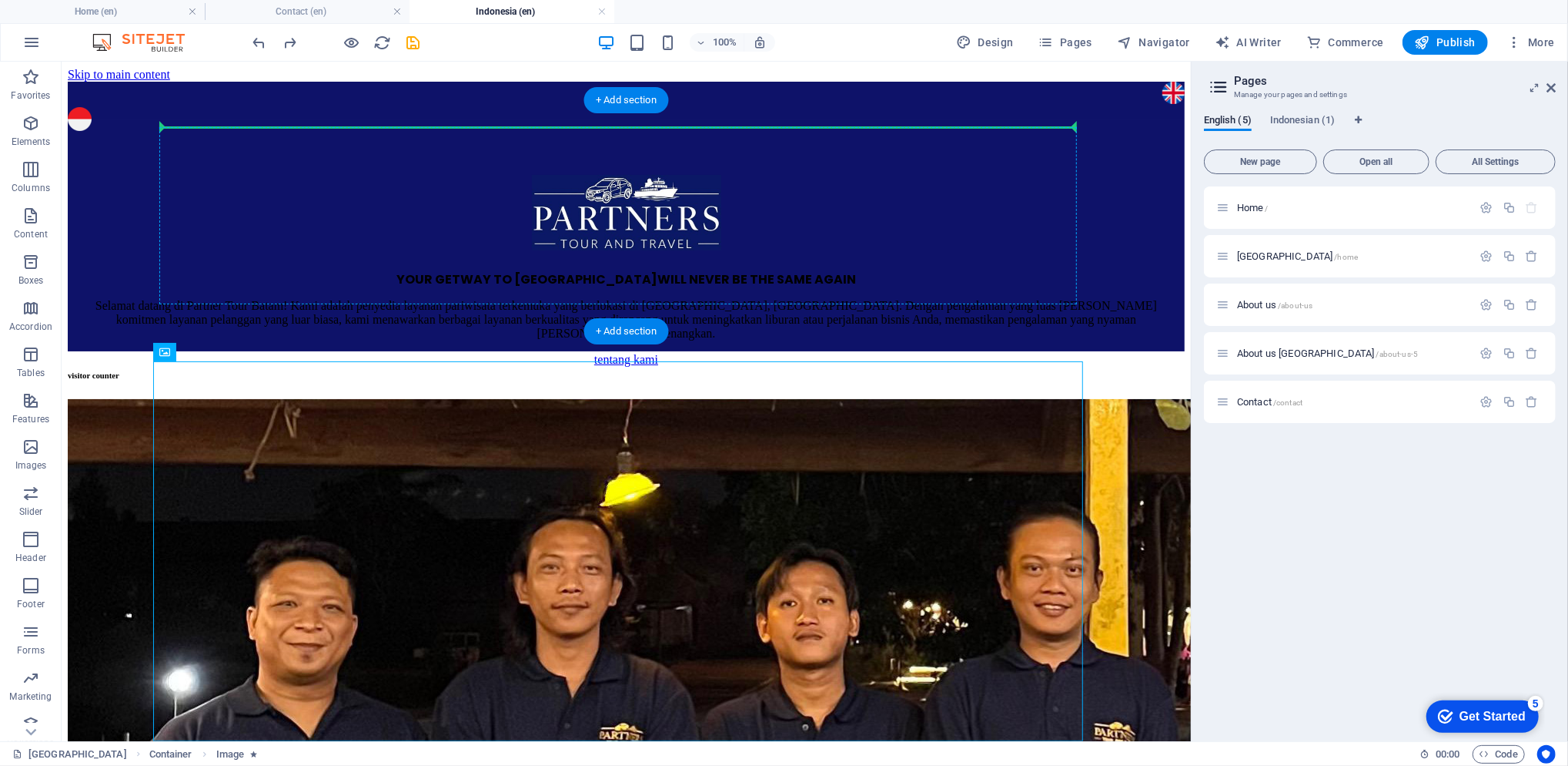
drag, startPoint x: 688, startPoint y: 545, endPoint x: 702, endPoint y: 131, distance: 414.2
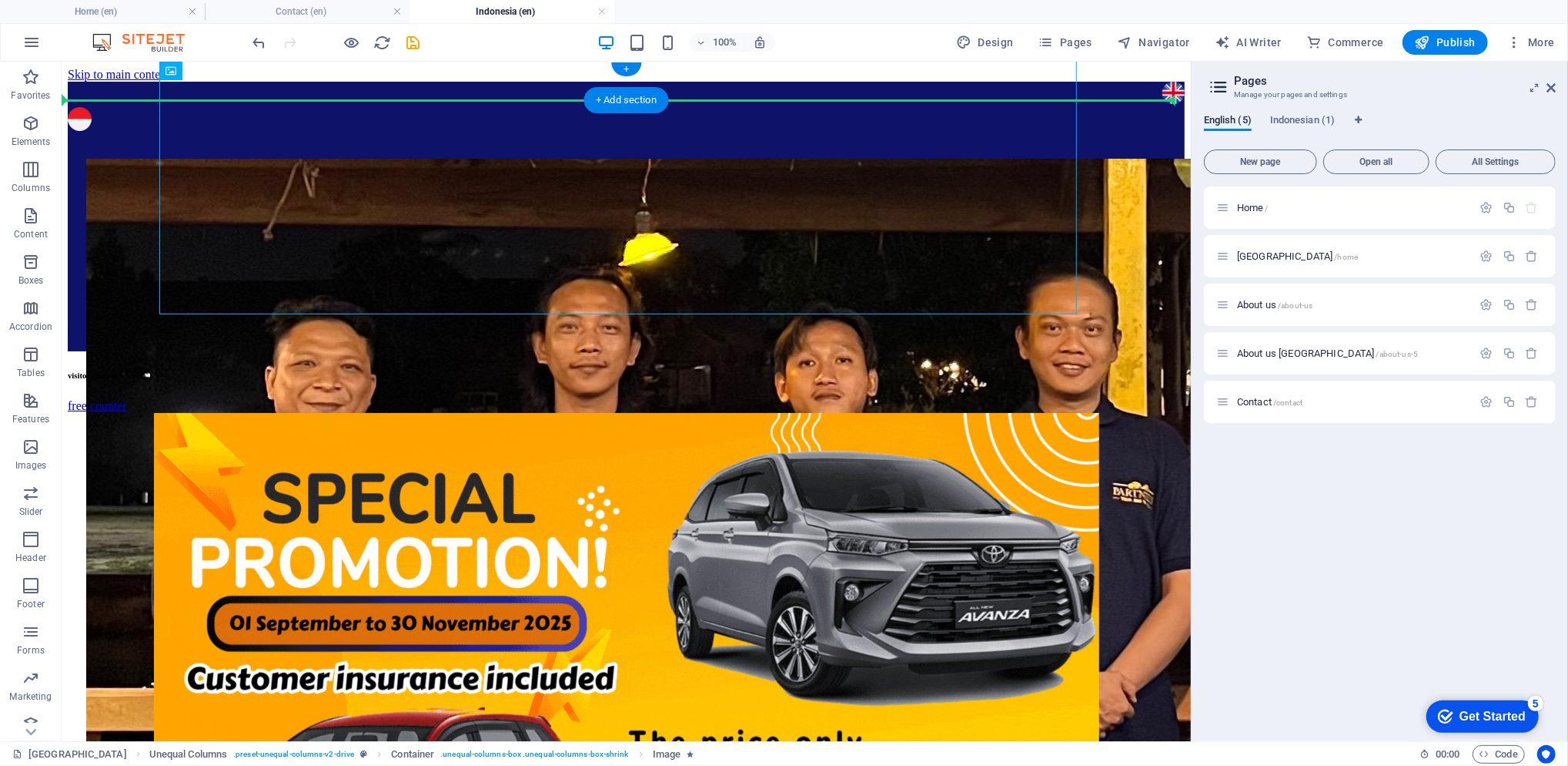
drag, startPoint x: 766, startPoint y: 236, endPoint x: 539, endPoint y: 98, distance: 265.7
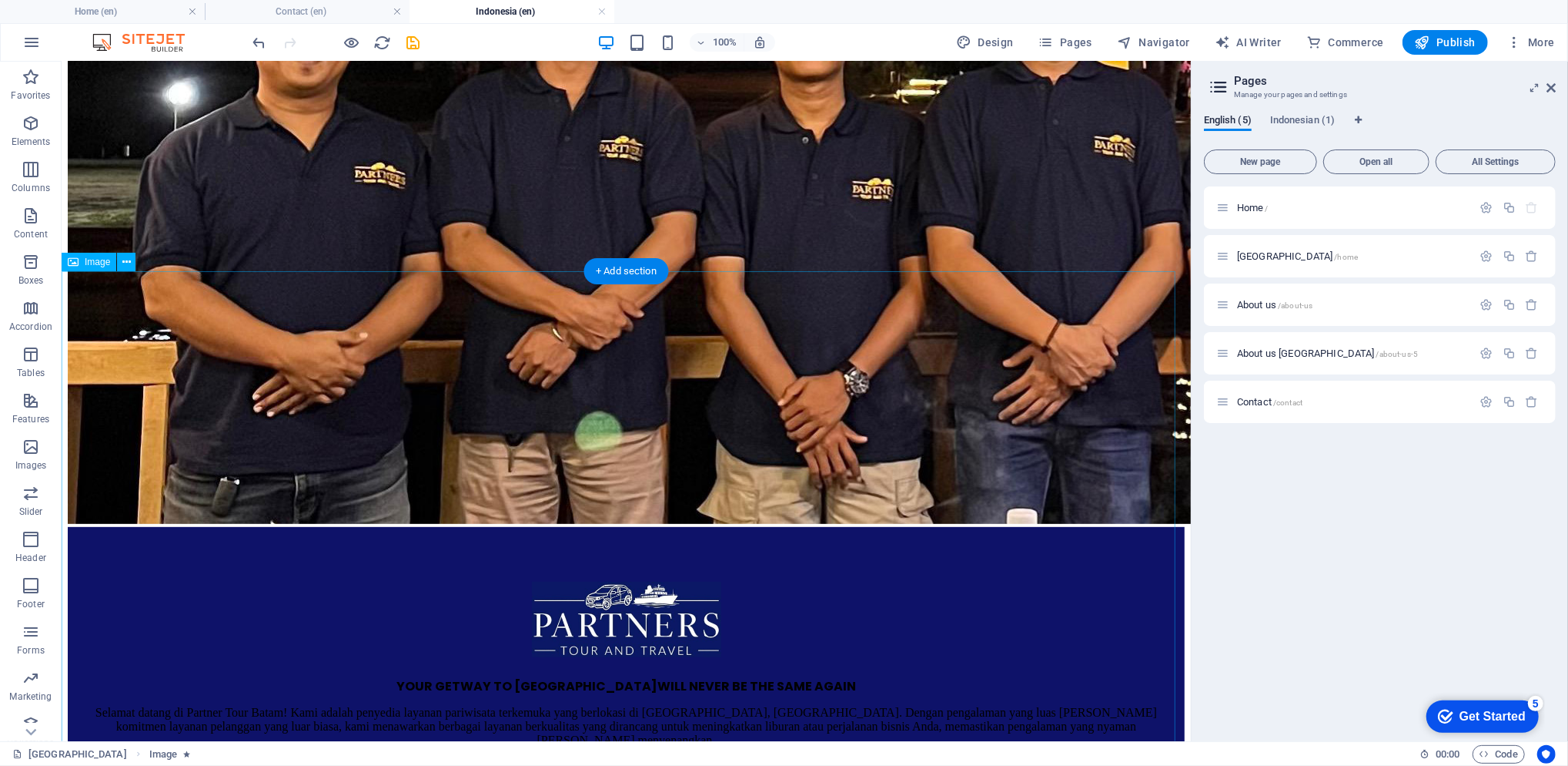
scroll to position [616, 0]
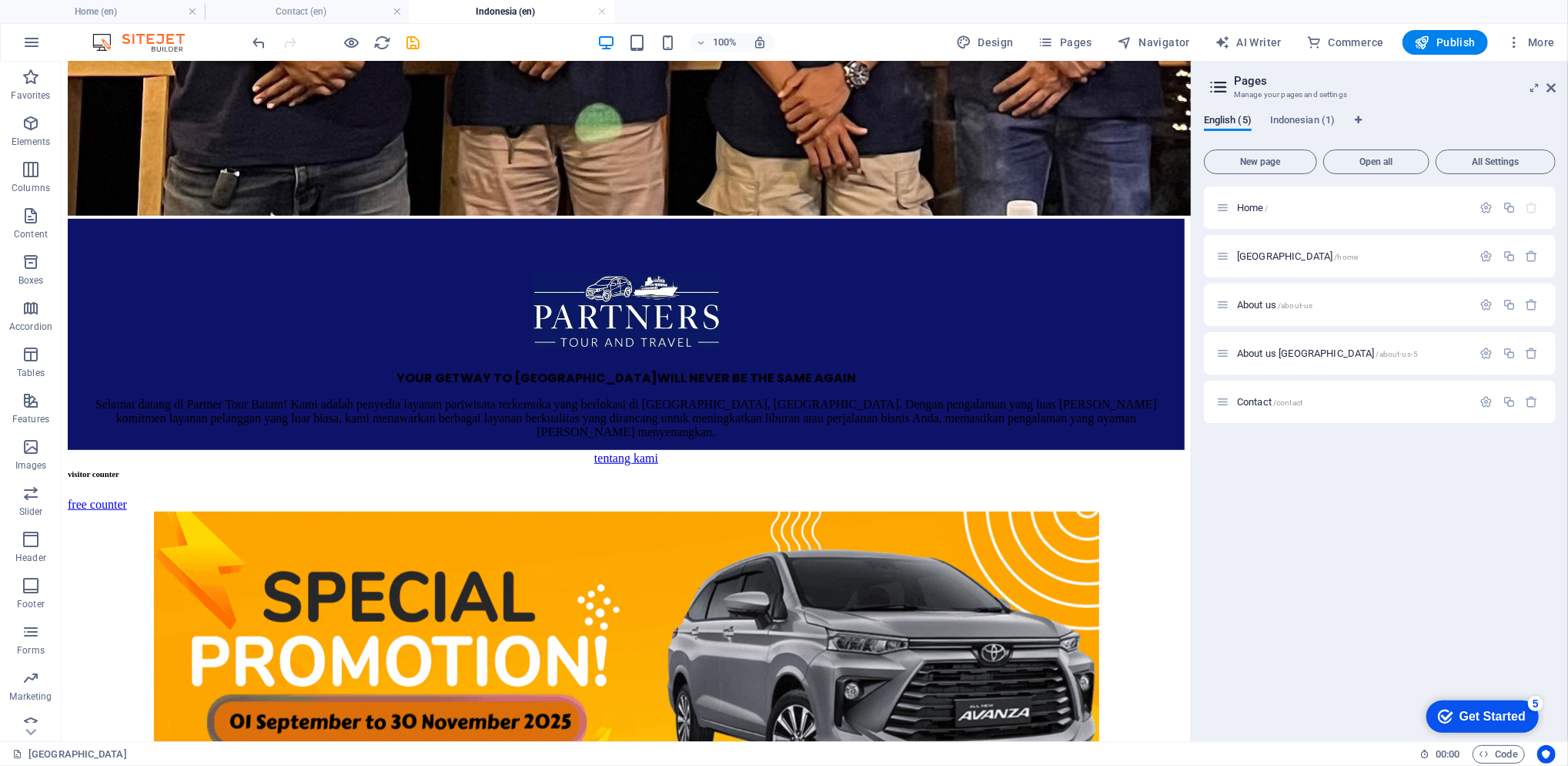
click at [1253, 212] on span "Home /" at bounding box center [1253, 208] width 32 height 12
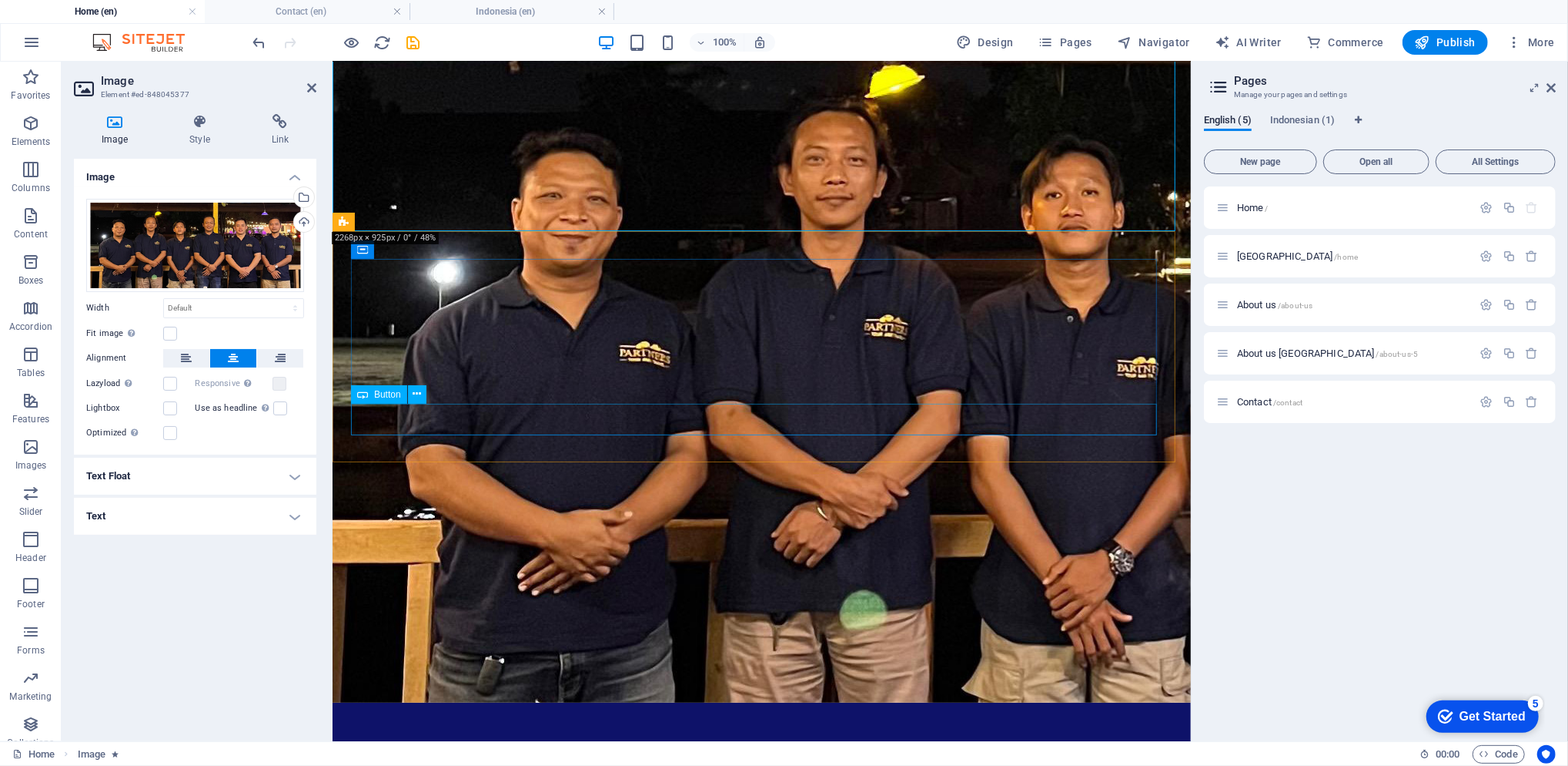
scroll to position [315, 0]
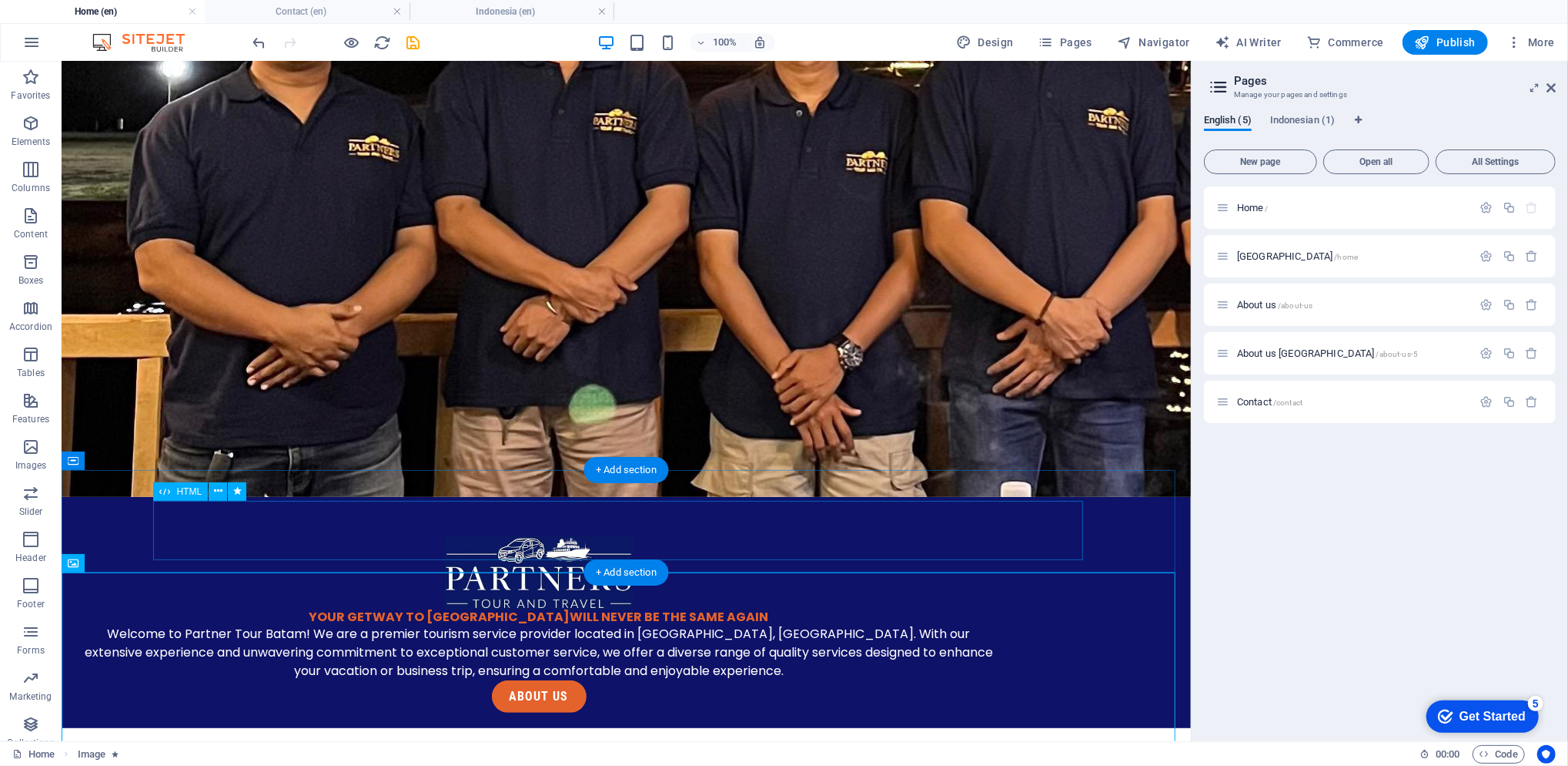
click at [1287, 263] on div "[GEOGRAPHIC_DATA] /home" at bounding box center [1344, 256] width 257 height 18
click at [1335, 257] on span "/home" at bounding box center [1347, 257] width 24 height 8
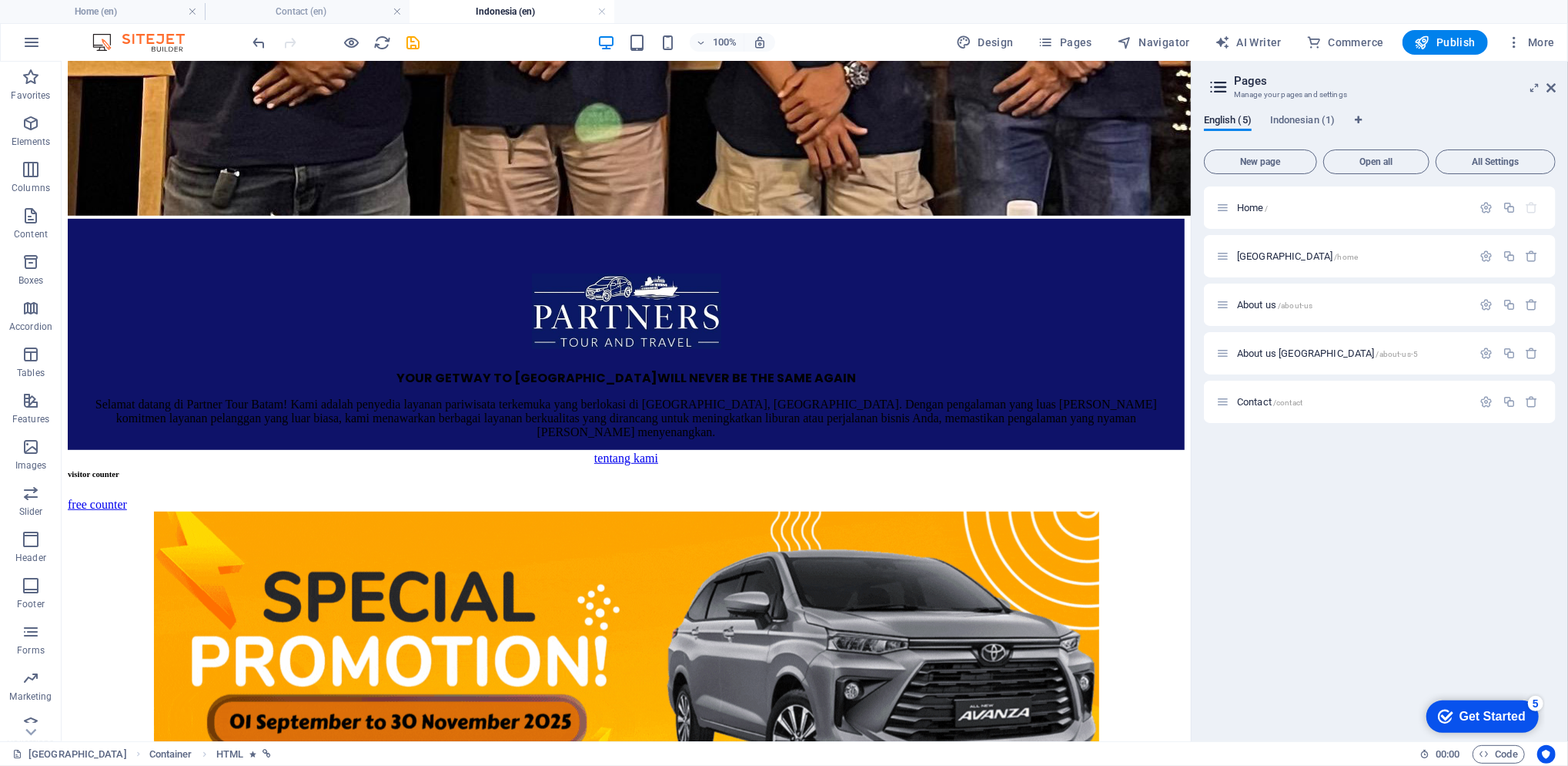
scroll to position [0, 0]
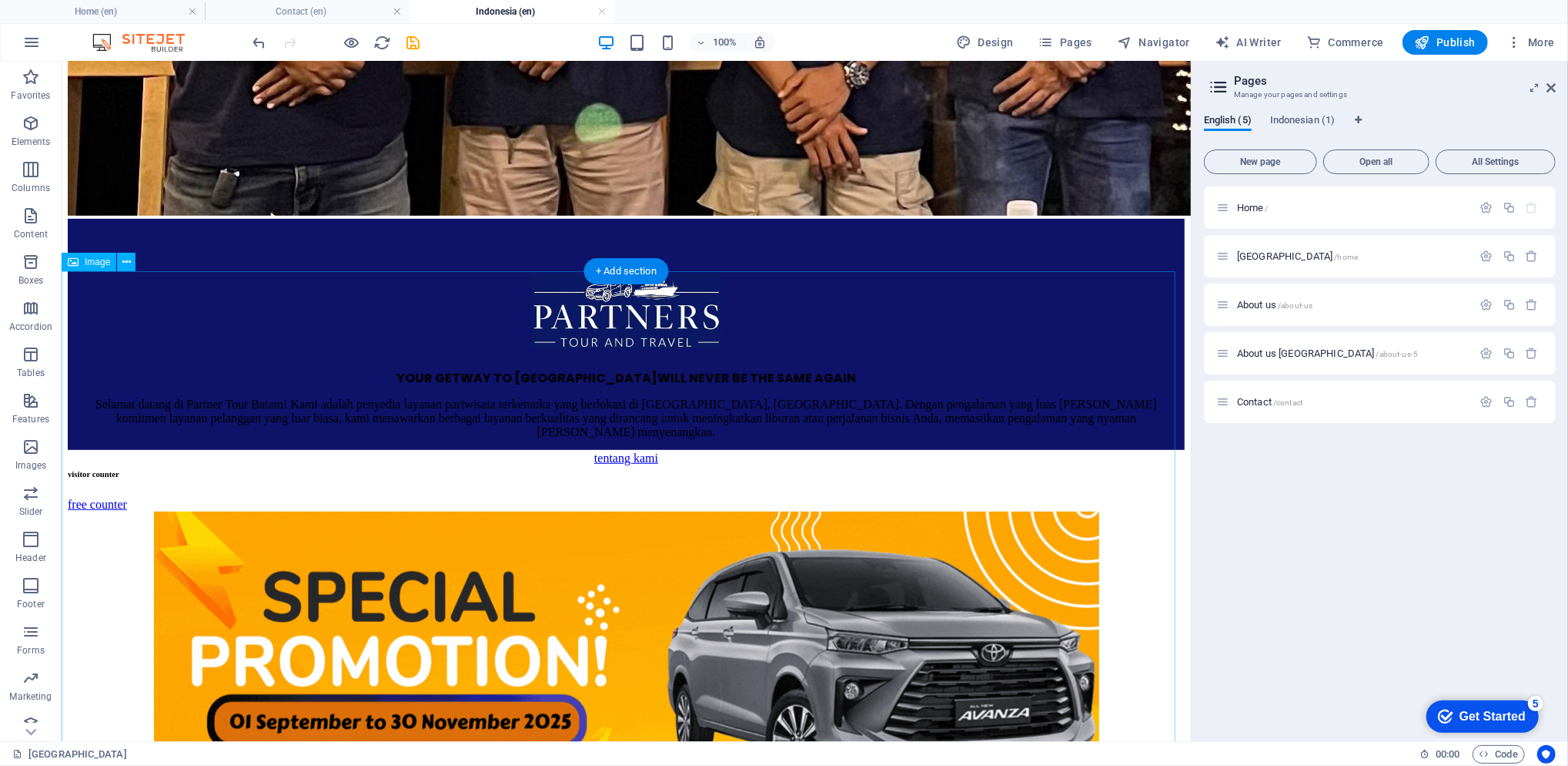
click at [290, 511] on figure at bounding box center [626, 778] width 1117 height 535
click at [236, 511] on figure at bounding box center [626, 778] width 1117 height 535
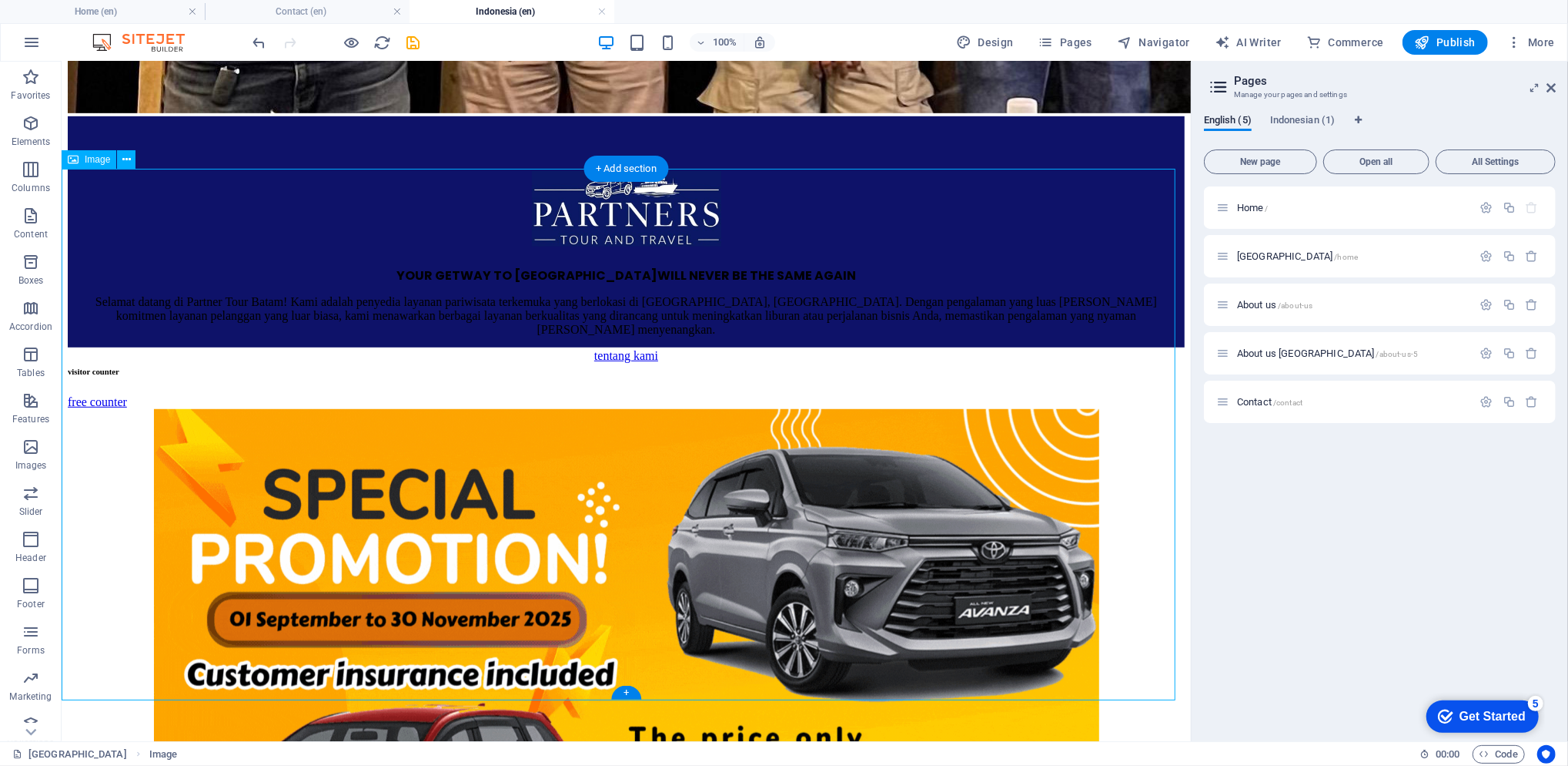
click at [647, 421] on figure at bounding box center [626, 675] width 1117 height 535
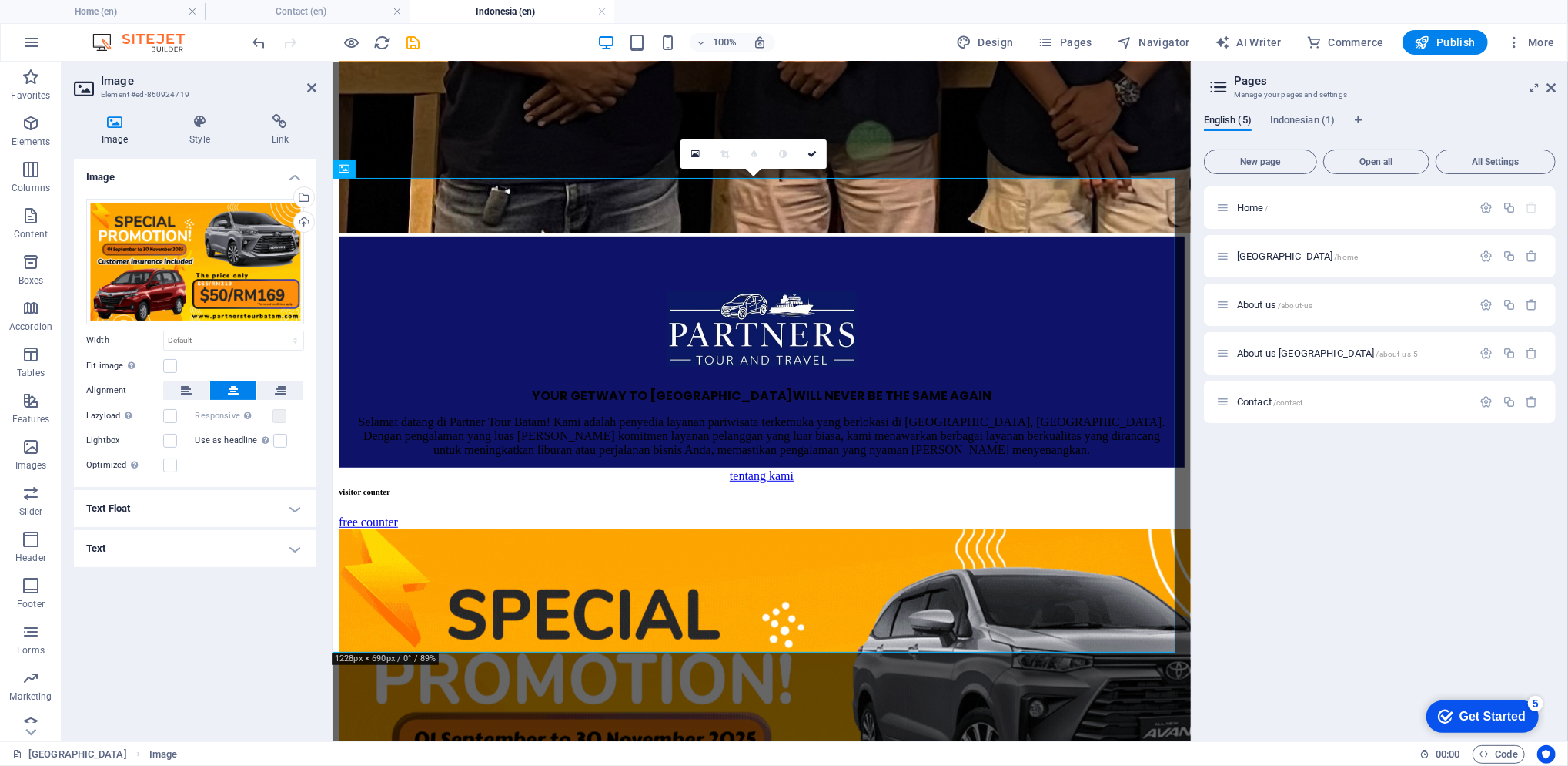
click at [291, 193] on div "Select files from the file manager, stock photos, or upload file(s)" at bounding box center [241, 198] width 100 height 58
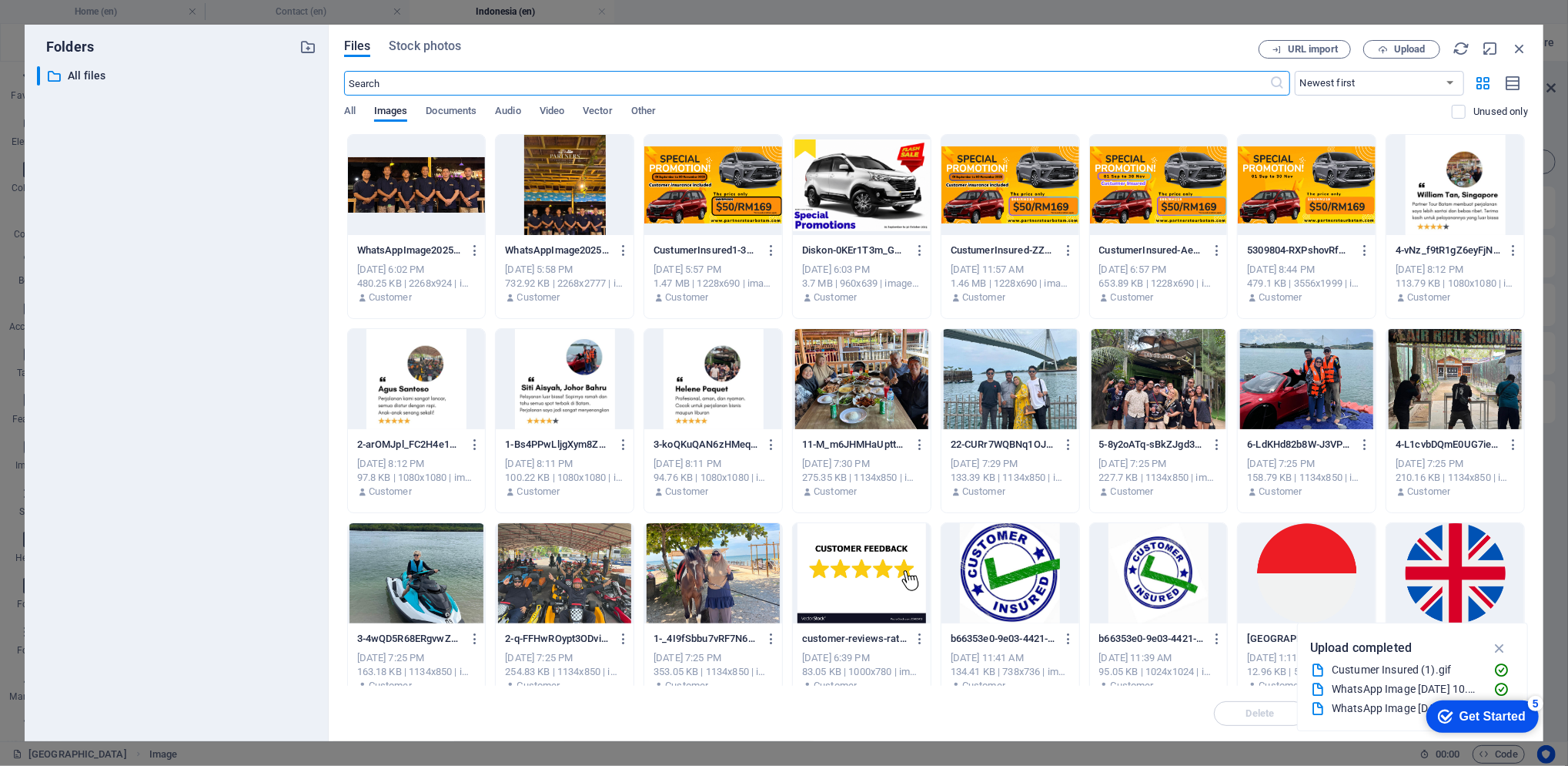
scroll to position [575, 0]
click at [766, 200] on div at bounding box center [714, 185] width 138 height 100
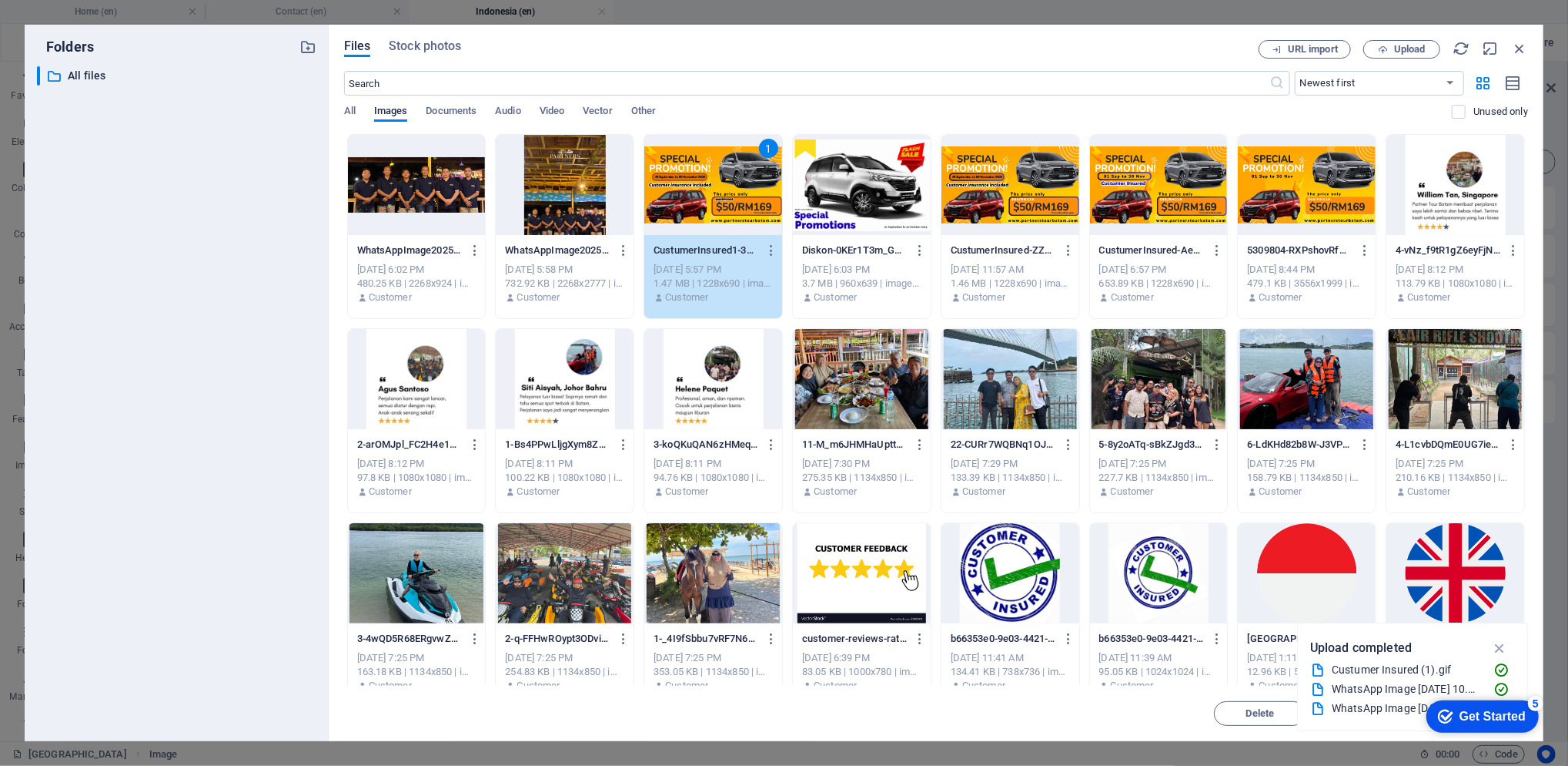
click at [766, 200] on div "1" at bounding box center [714, 185] width 138 height 100
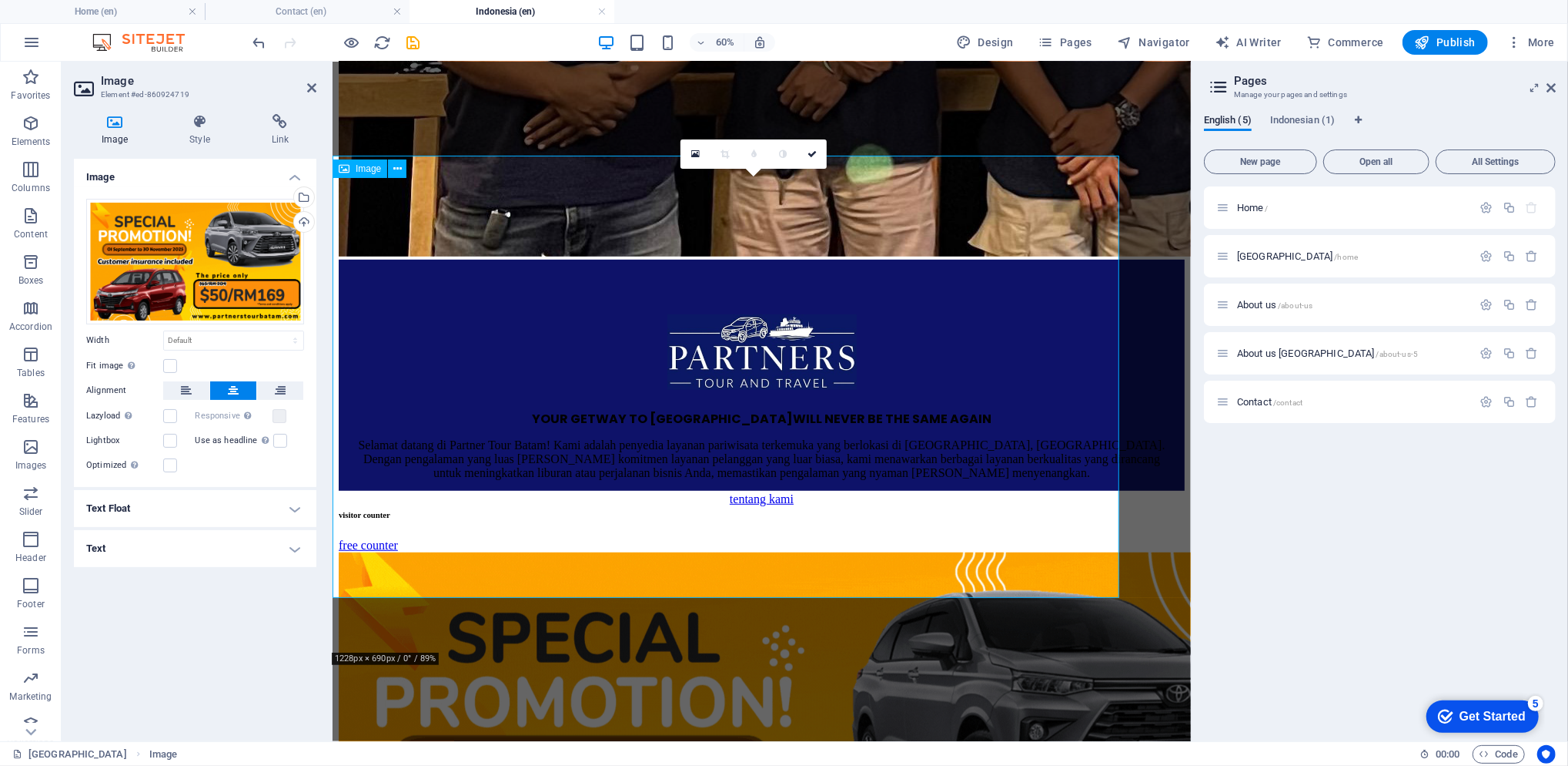
scroll to position [599, 0]
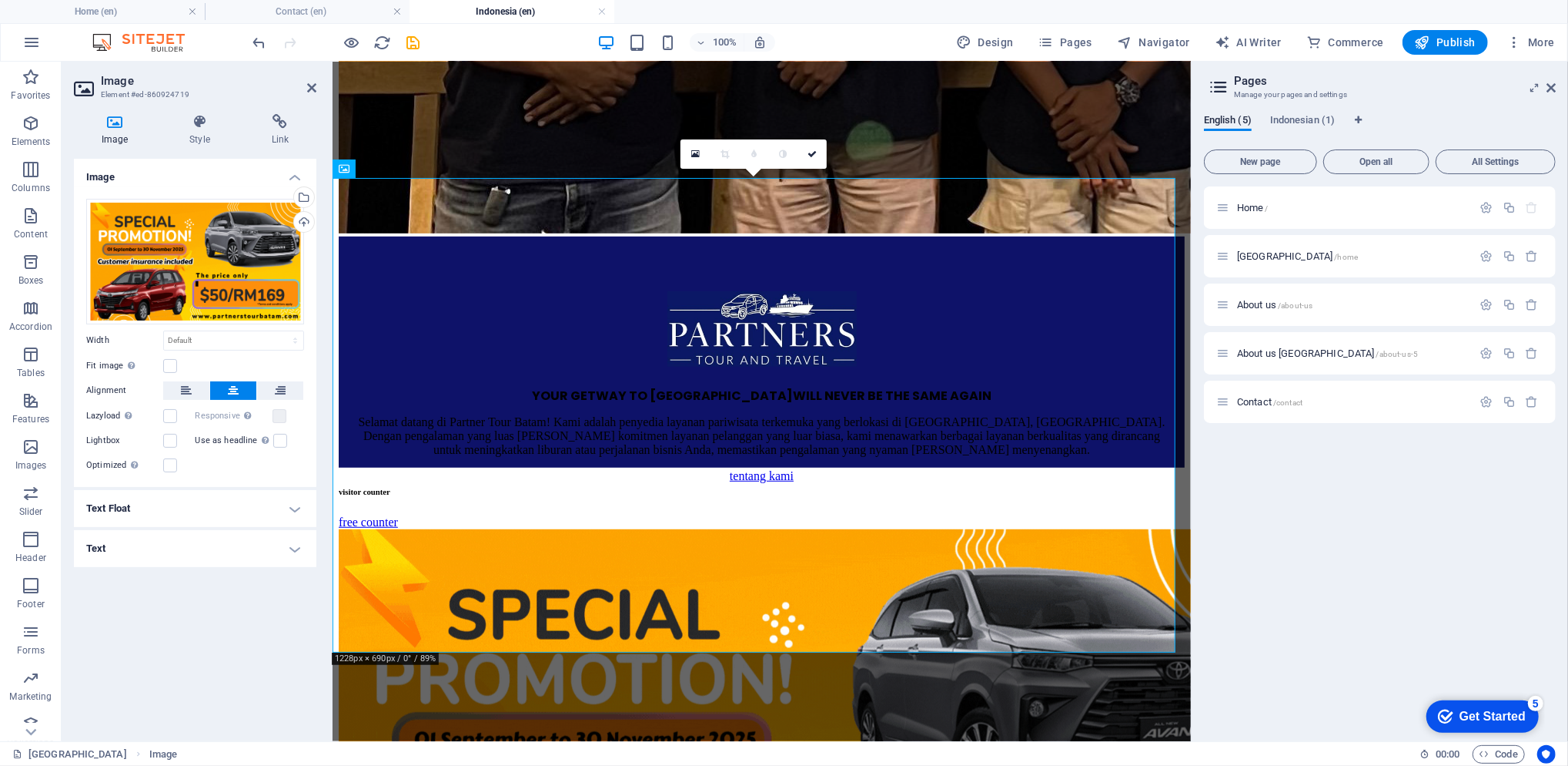
click at [811, 151] on icon at bounding box center [811, 153] width 9 height 9
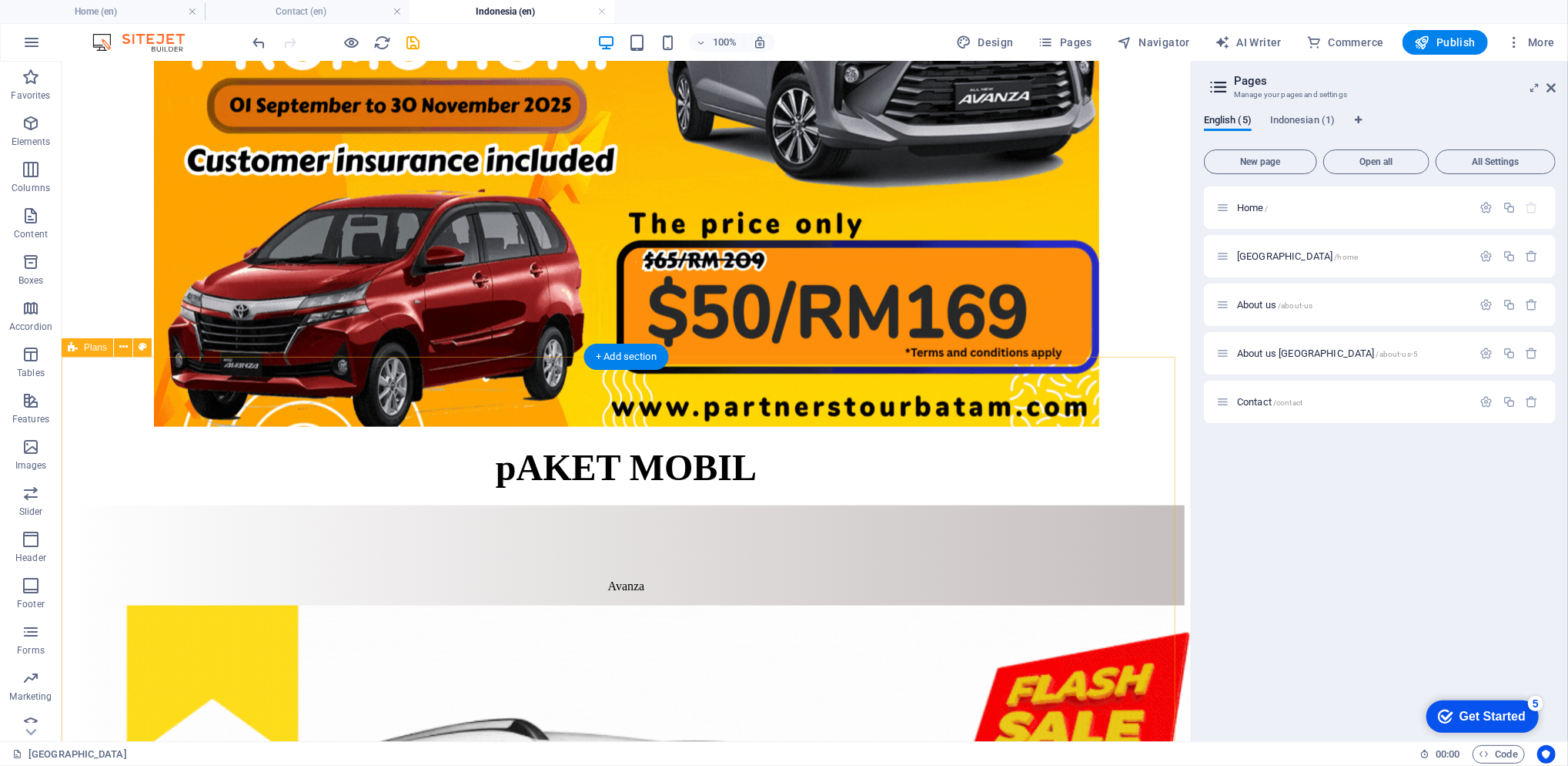
scroll to position [1335, 0]
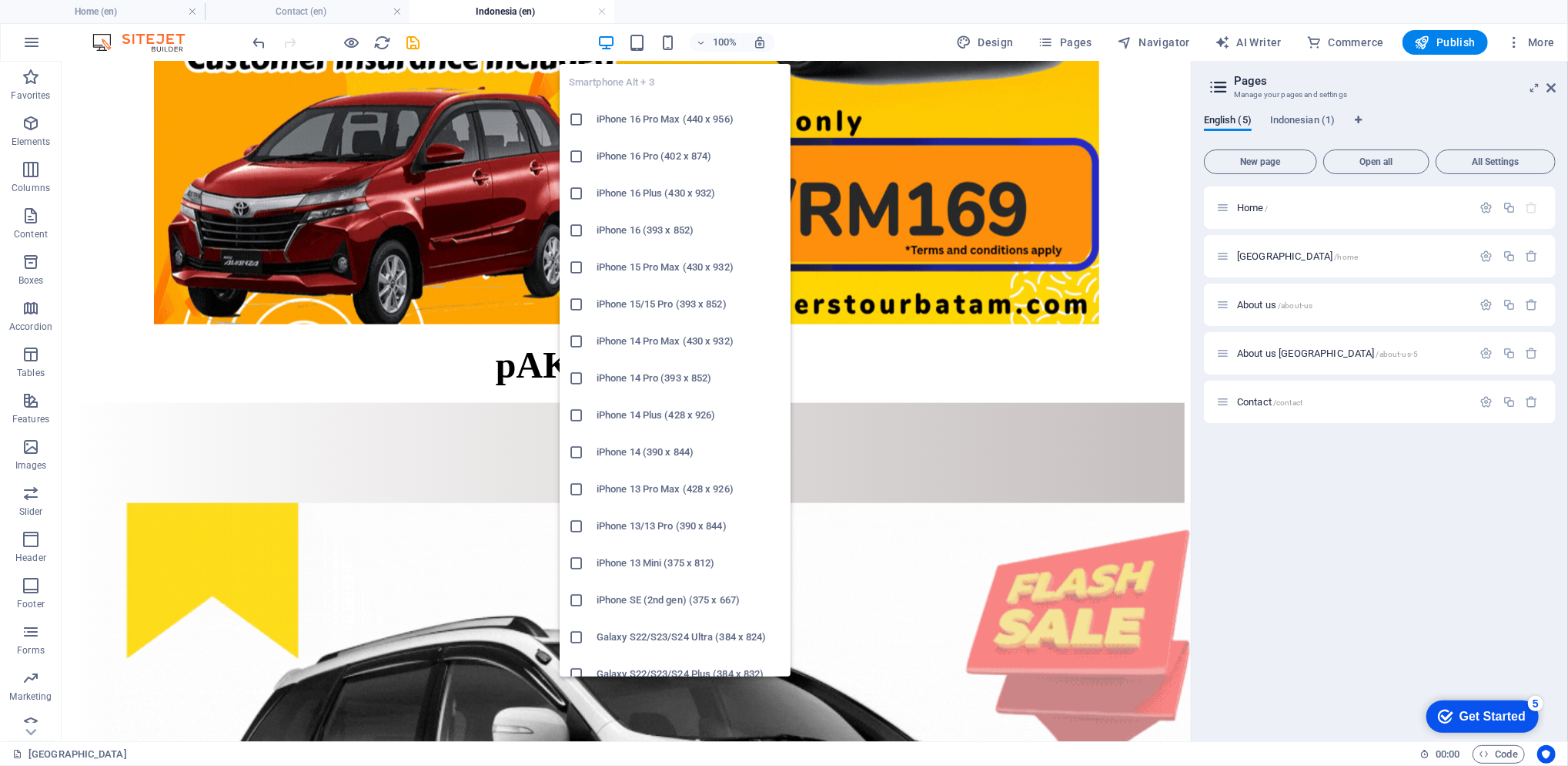
click at [677, 45] on icon "button" at bounding box center [668, 43] width 18 height 18
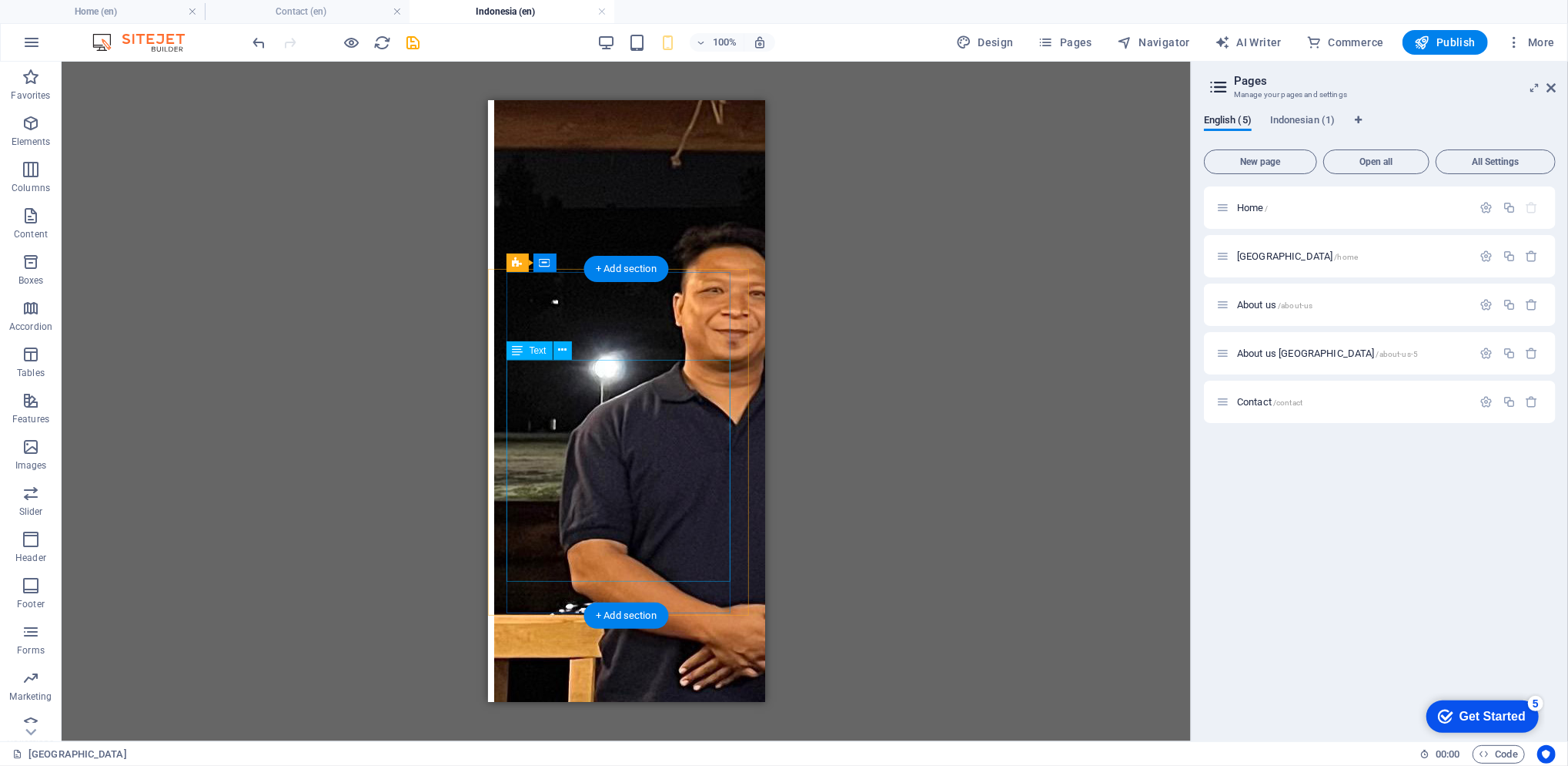
scroll to position [0, 0]
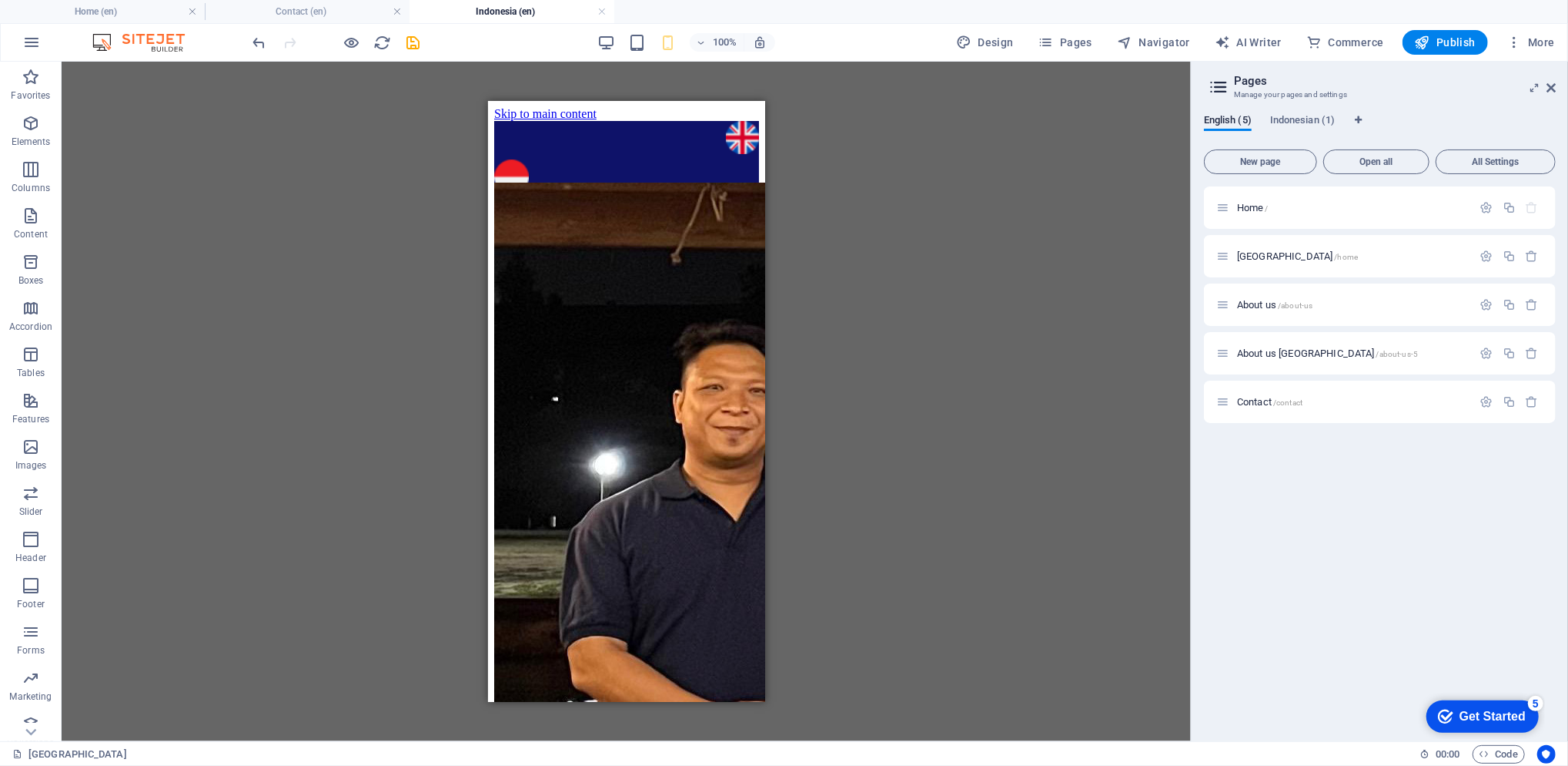
click at [1430, 35] on icon "button" at bounding box center [1422, 42] width 15 height 15
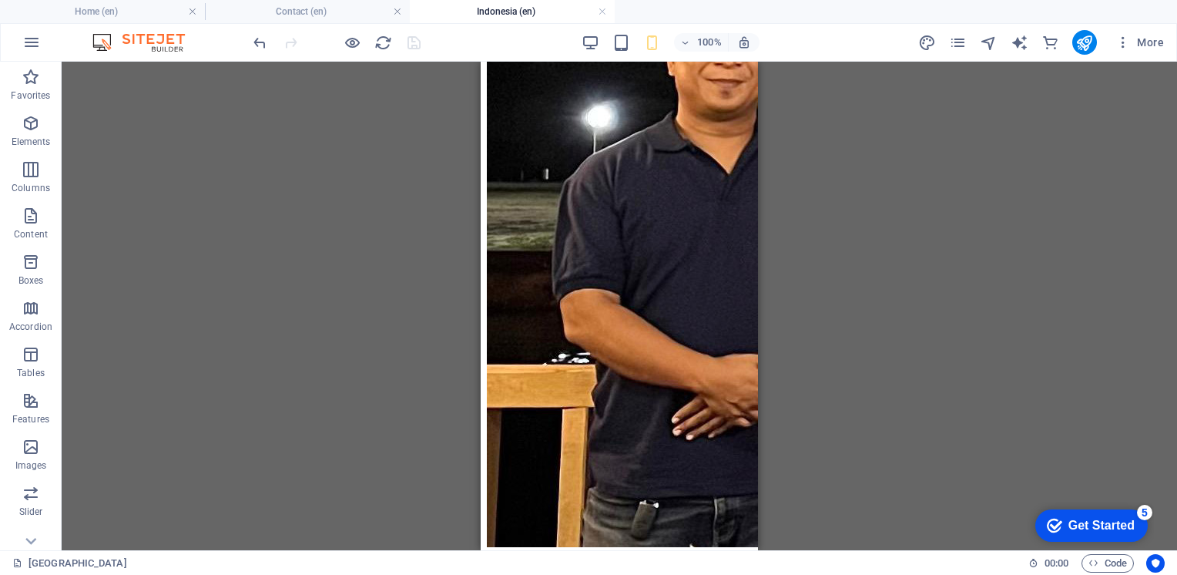
scroll to position [307, 0]
